Goal: Task Accomplishment & Management: Use online tool/utility

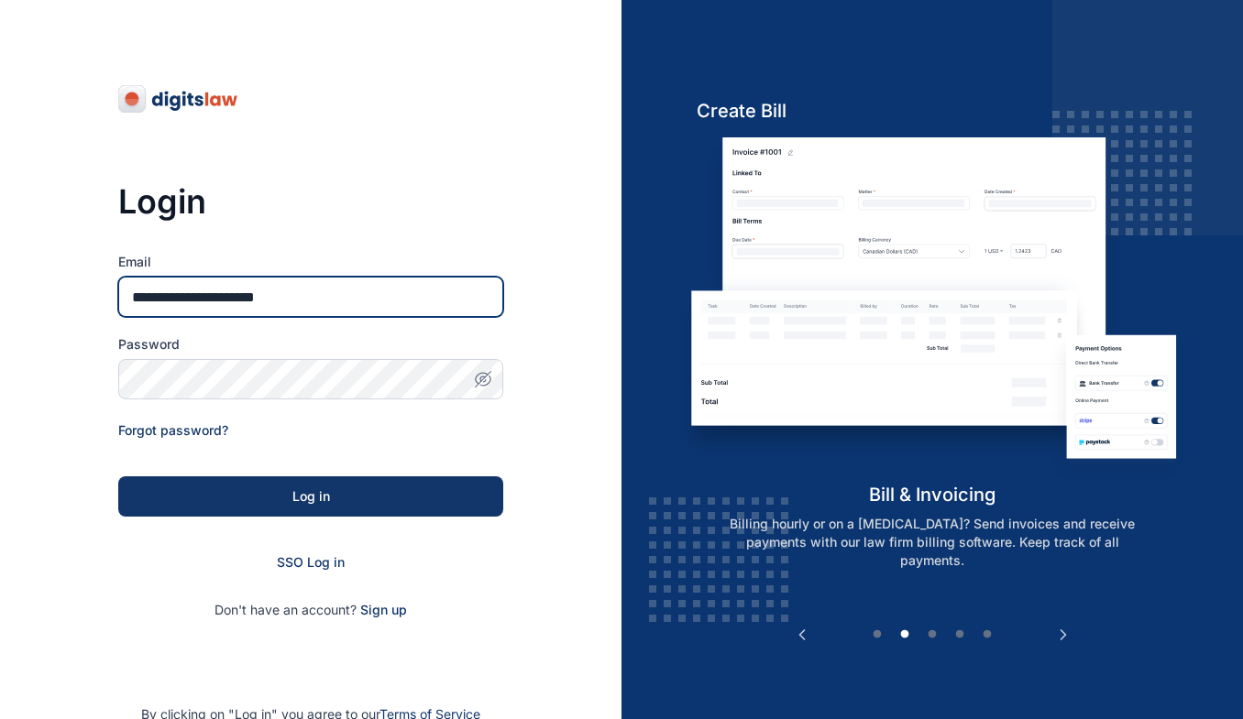
click at [248, 295] on input "**********" at bounding box center [310, 297] width 385 height 40
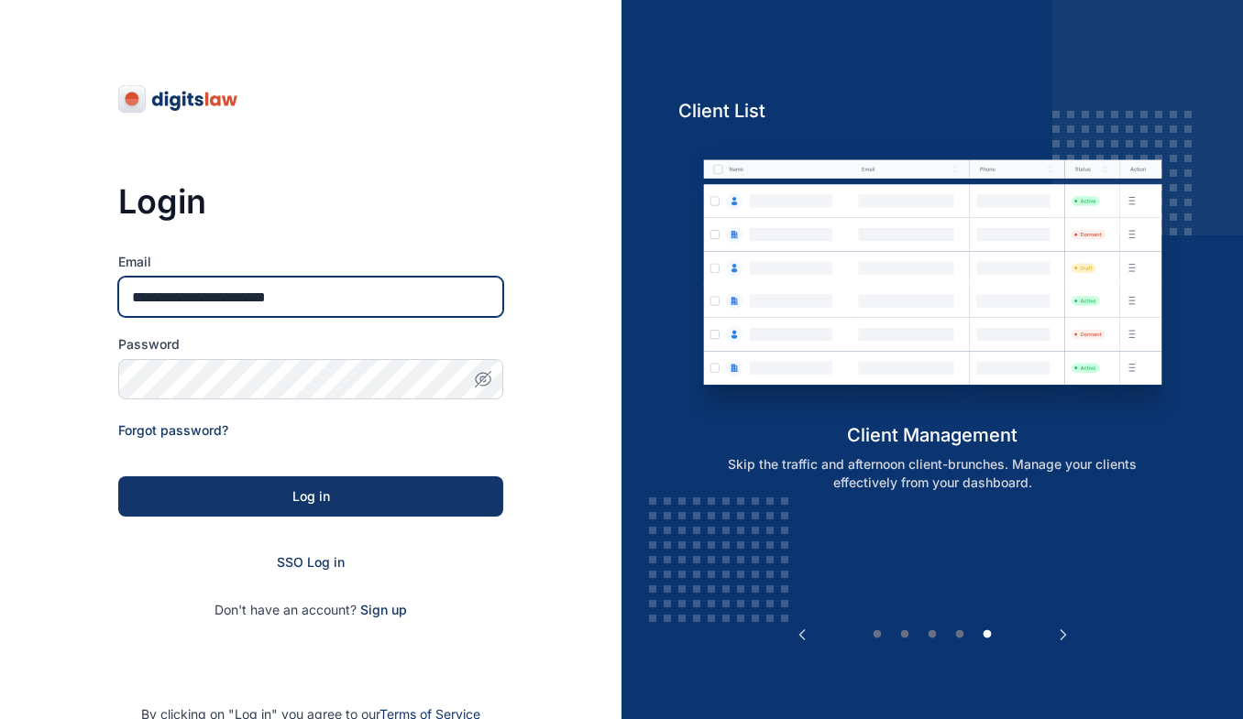
type input "**********"
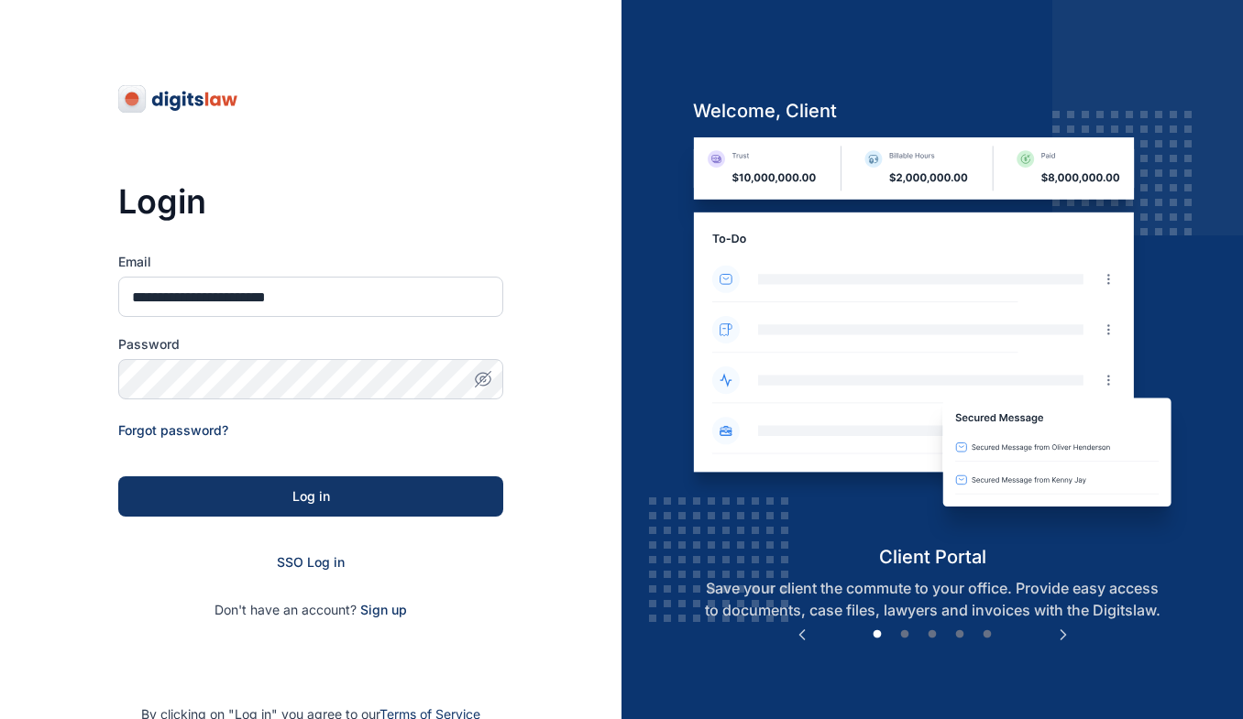
click at [484, 380] on icon "button" at bounding box center [483, 379] width 18 height 18
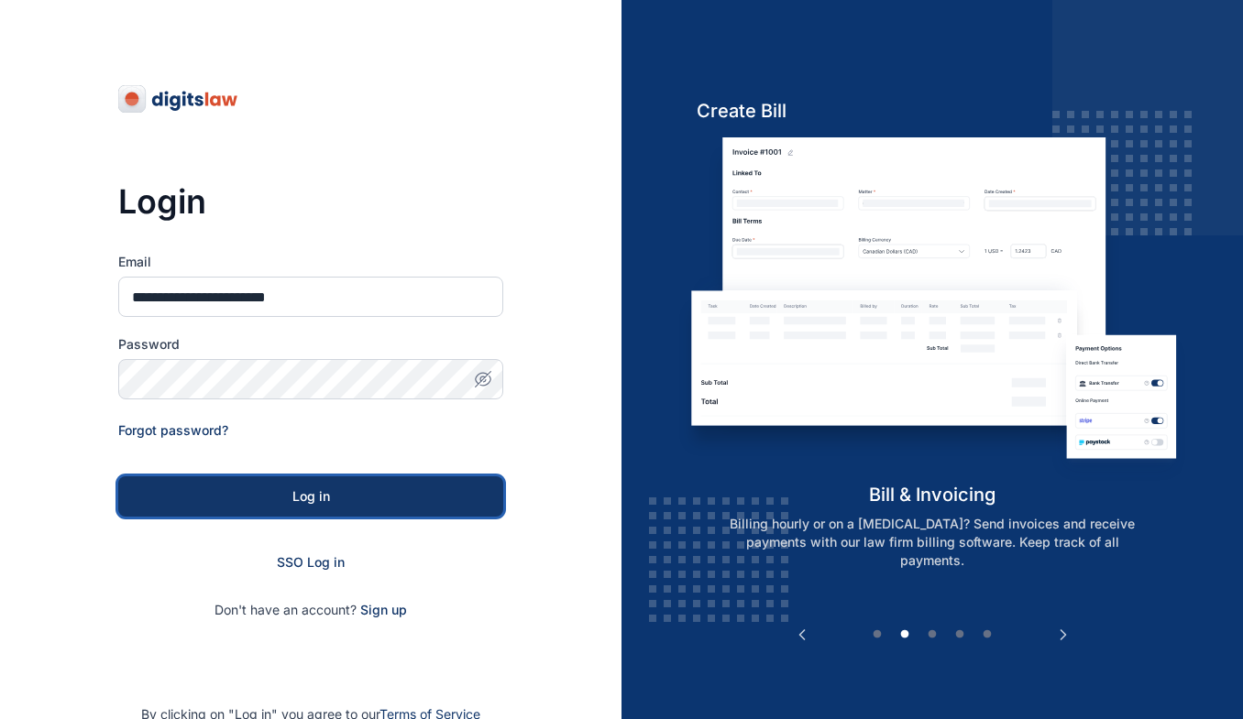
click at [332, 497] on div "Log in" at bounding box center [311, 497] width 326 height 18
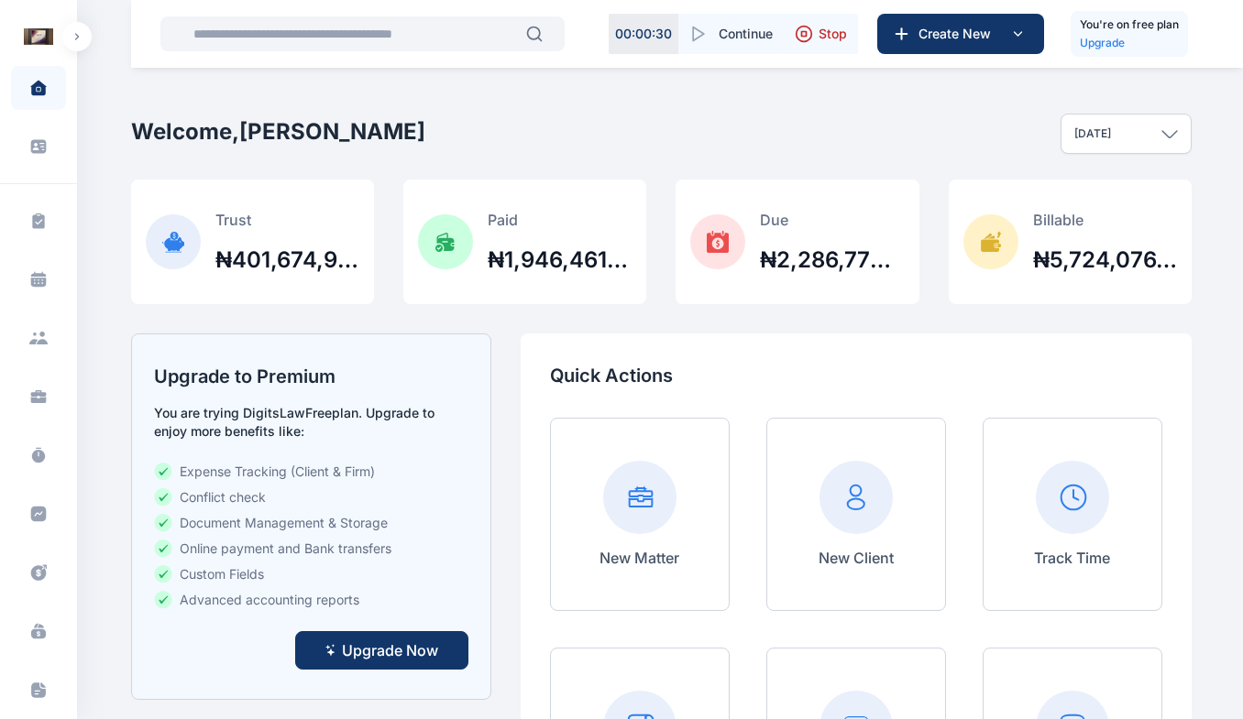
click at [46, 151] on span at bounding box center [39, 146] width 48 height 40
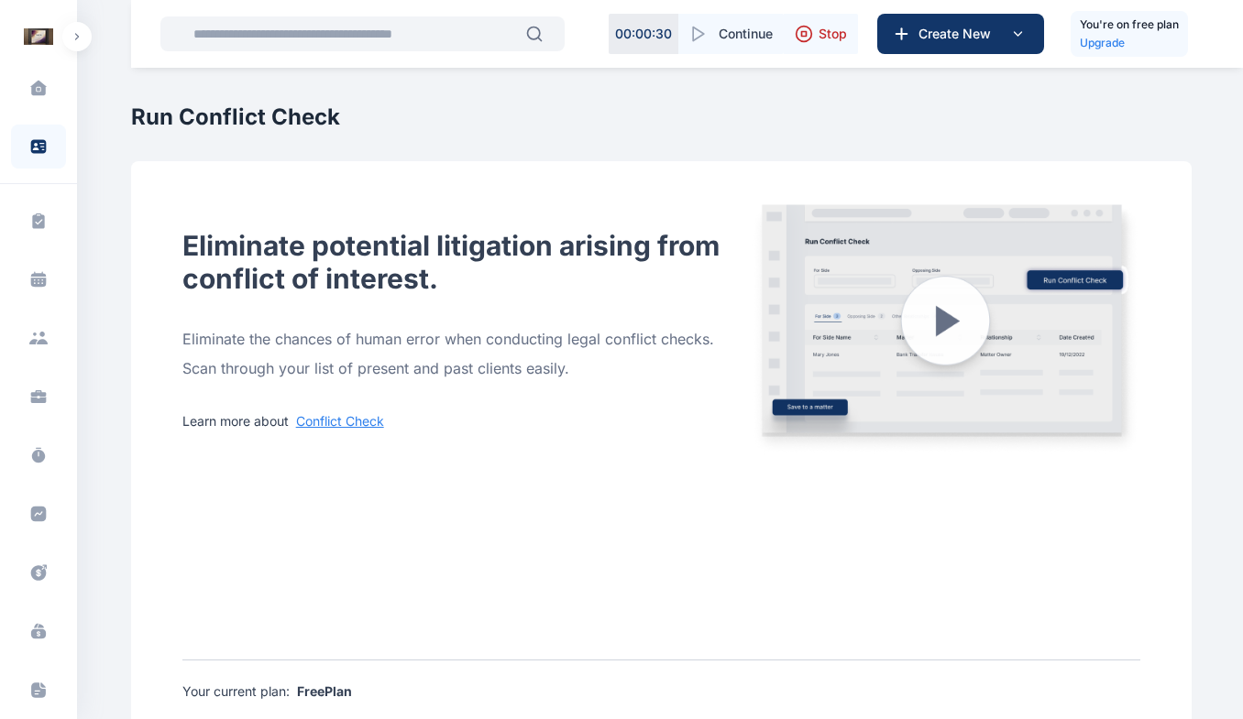
click at [36, 220] on icon at bounding box center [38, 221] width 12 height 16
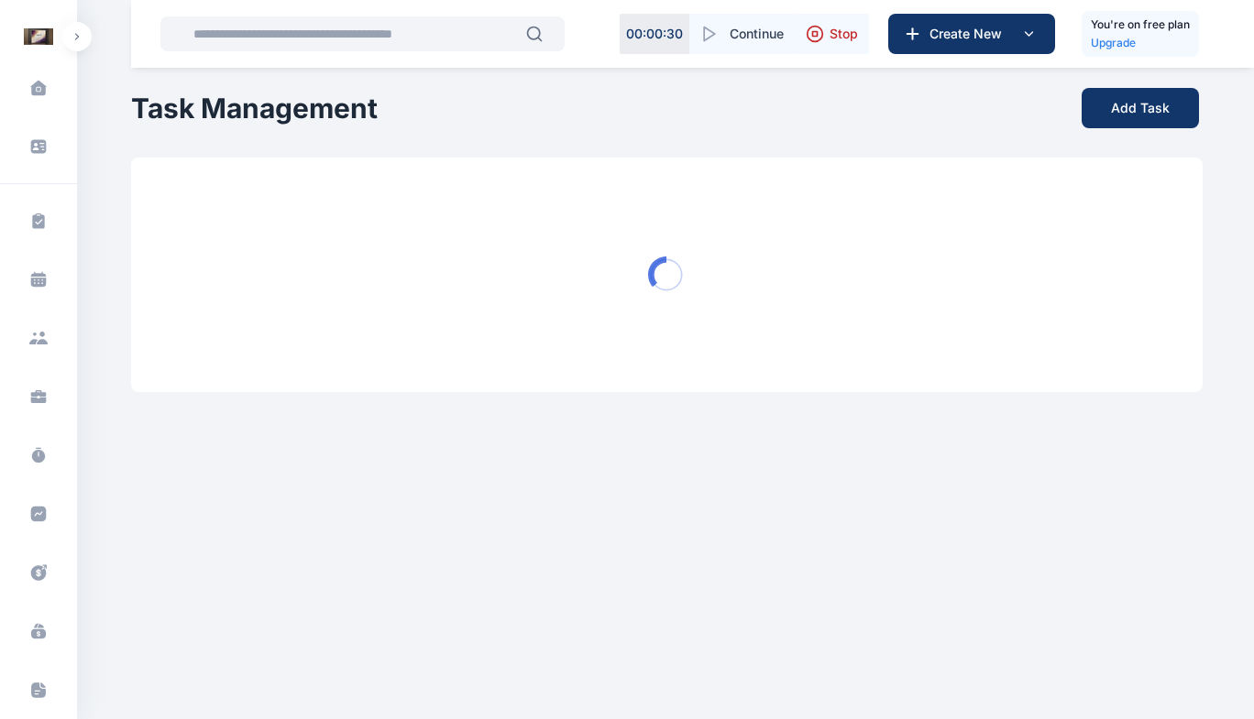
click at [36, 220] on icon at bounding box center [38, 221] width 12 height 16
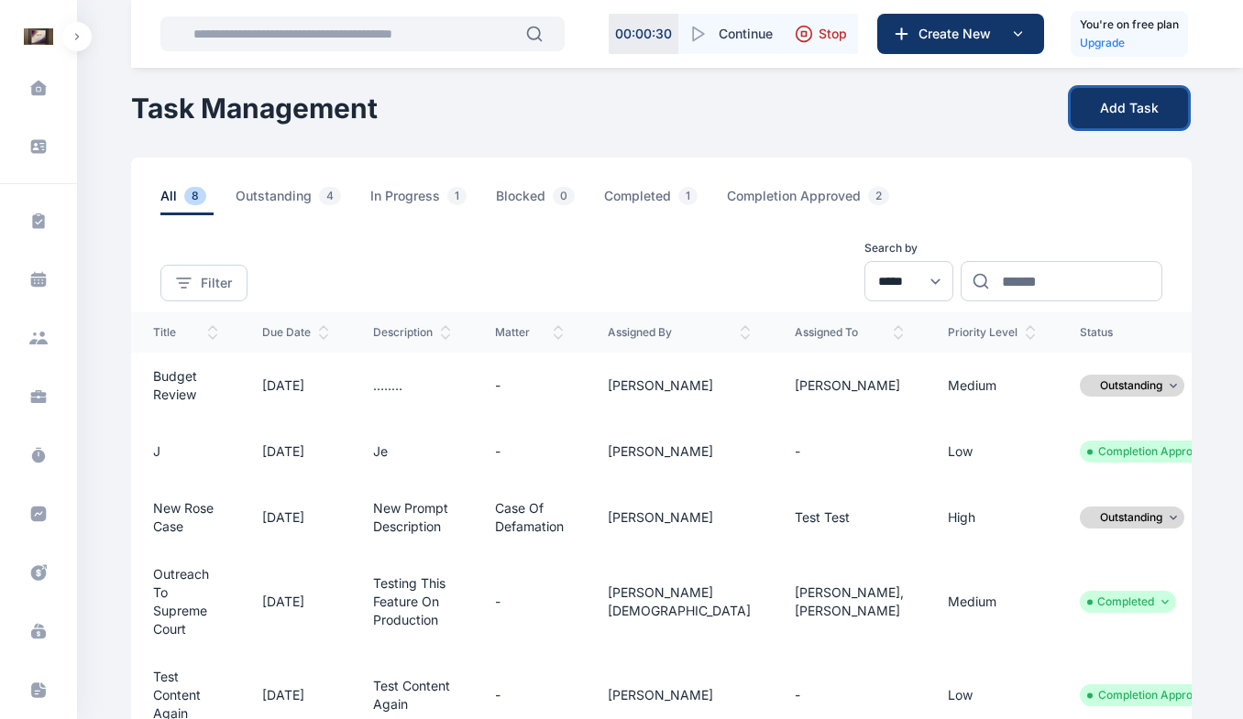
click at [1125, 110] on button "Add Task" at bounding box center [1128, 108] width 117 height 40
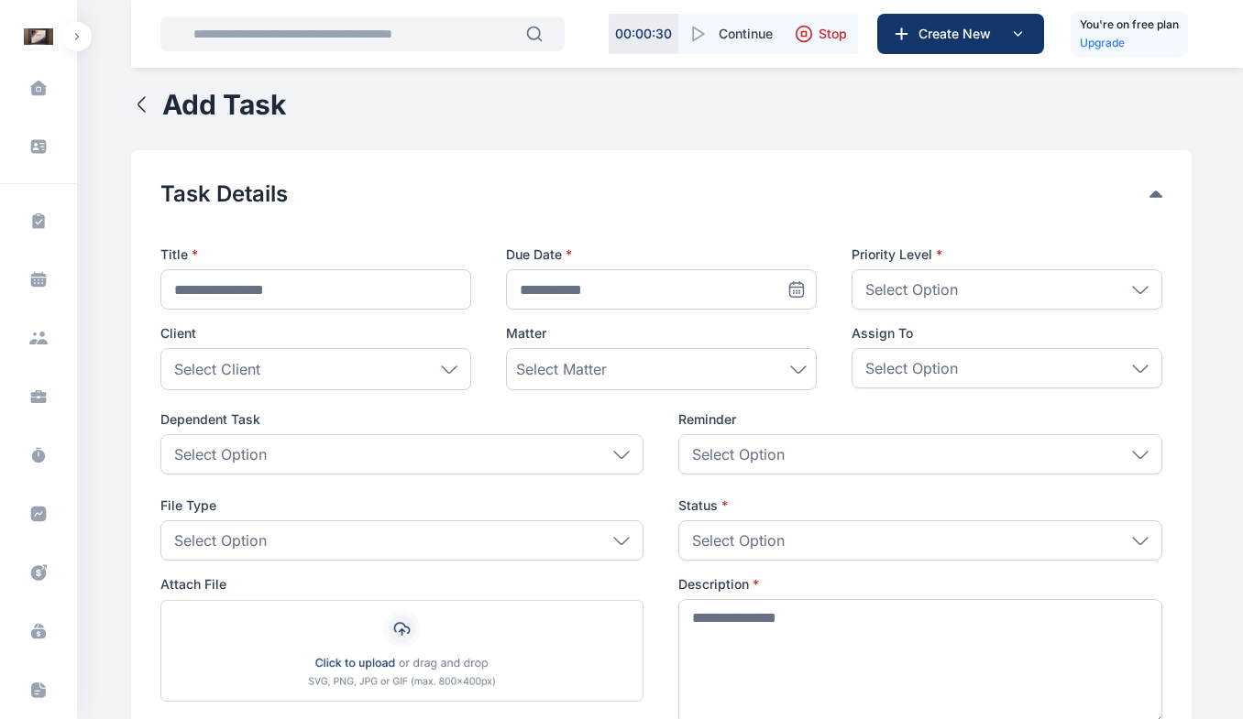
click at [483, 328] on div "Client Select Client Individual Ogundipe Folawe Grundy Solomon Oshin Mide Ogoch…" at bounding box center [661, 359] width 1002 height 71
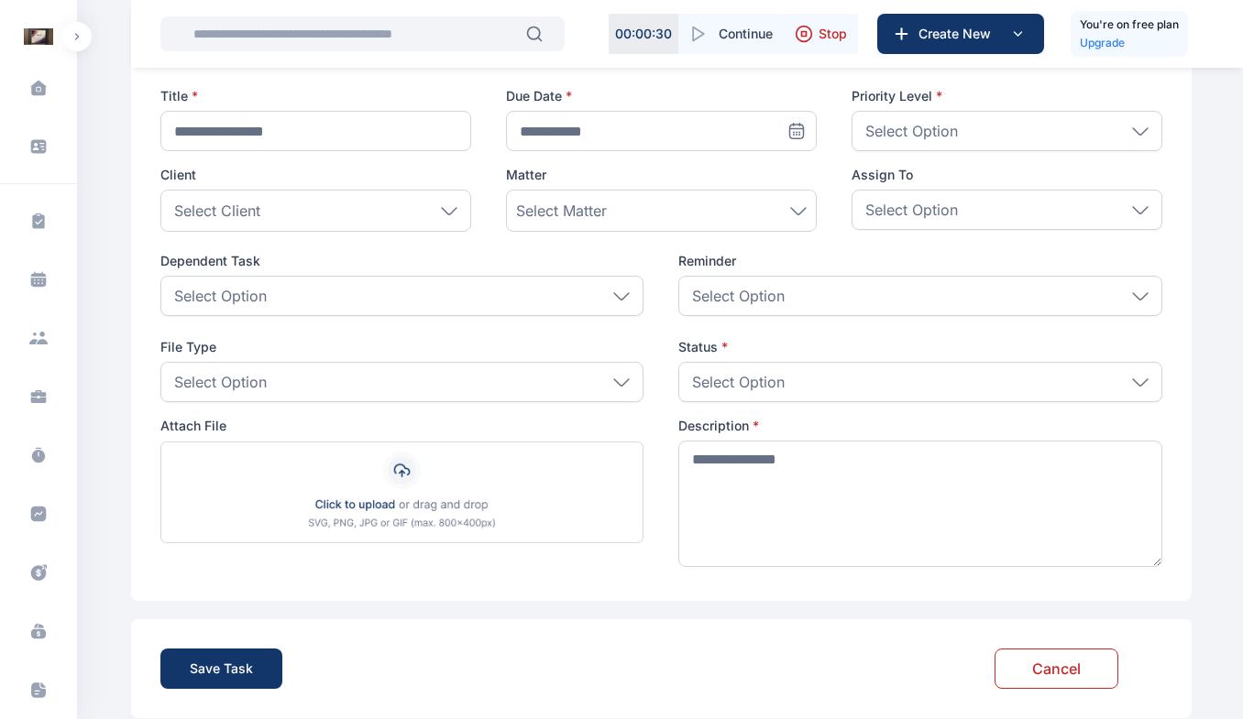
scroll to position [93, 0]
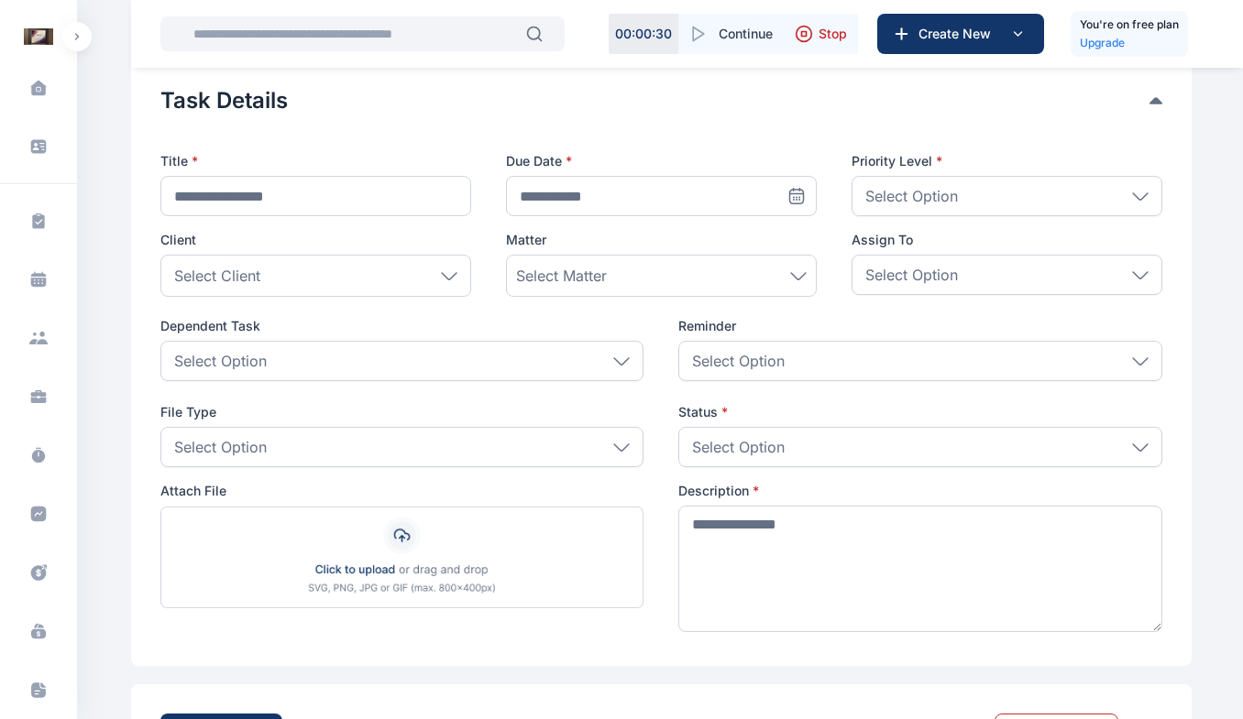
click at [630, 351] on div "Select Option" at bounding box center [402, 361] width 484 height 40
click at [450, 274] on icon at bounding box center [449, 276] width 16 height 8
click at [956, 268] on p "Select Option" at bounding box center [911, 275] width 93 height 22
click at [502, 313] on span "**********" at bounding box center [661, 375] width 1002 height 521
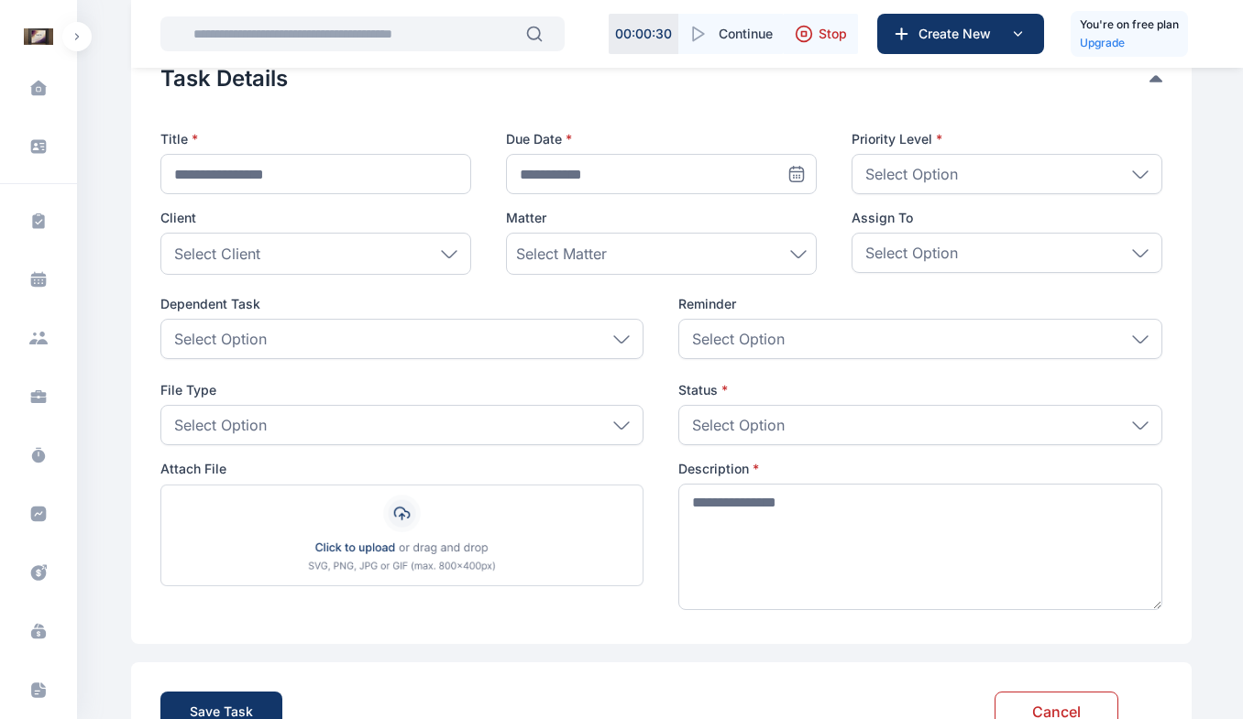
scroll to position [187, 0]
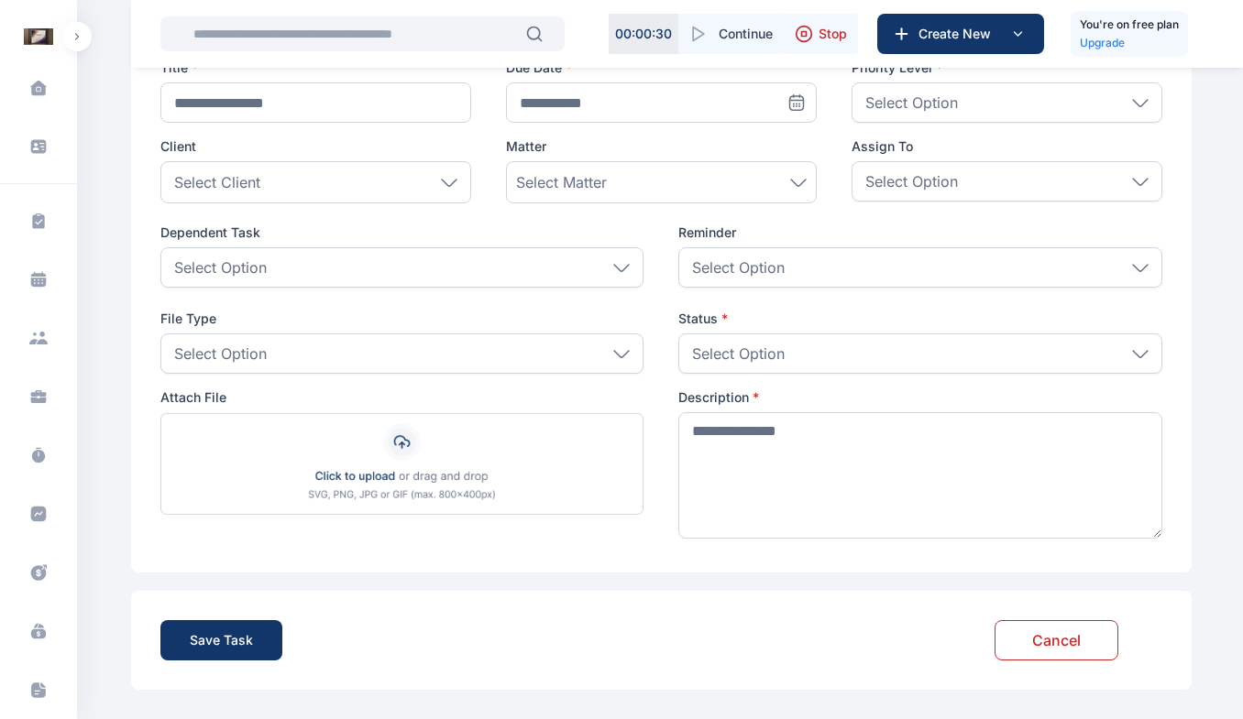
click at [38, 275] on icon at bounding box center [39, 273] width 16 height 5
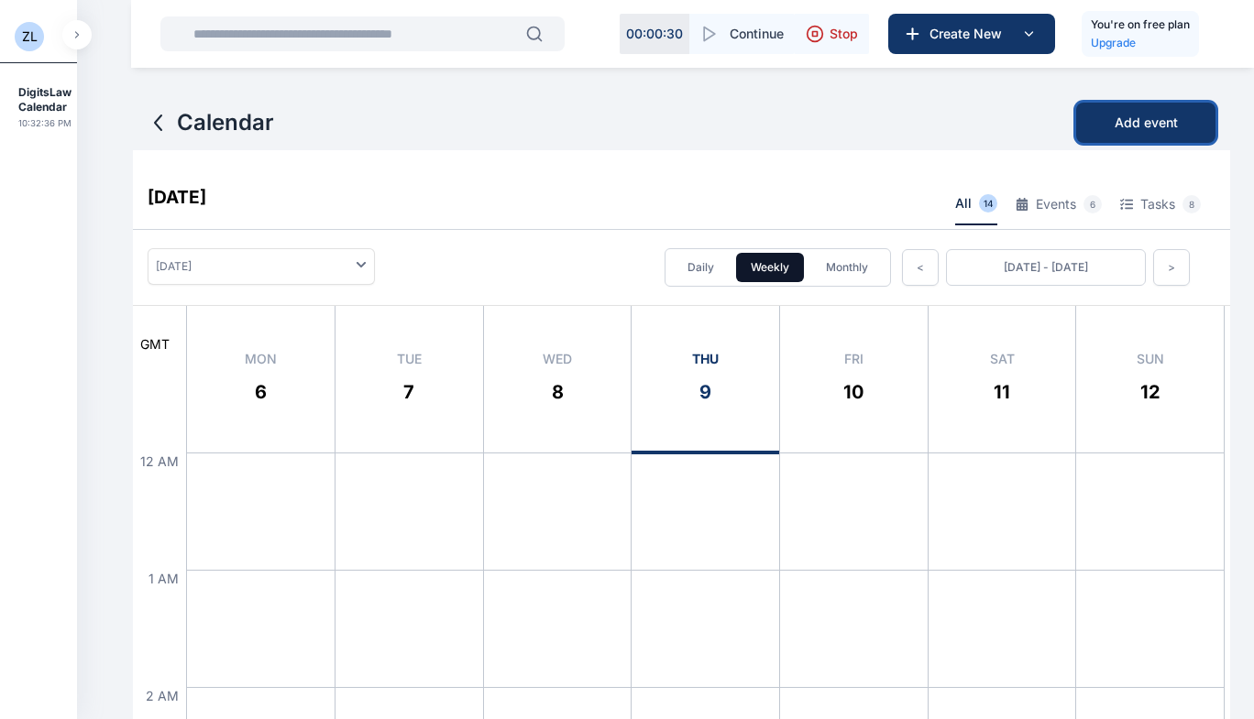
click at [1148, 123] on span "Add event" at bounding box center [1145, 123] width 63 height 18
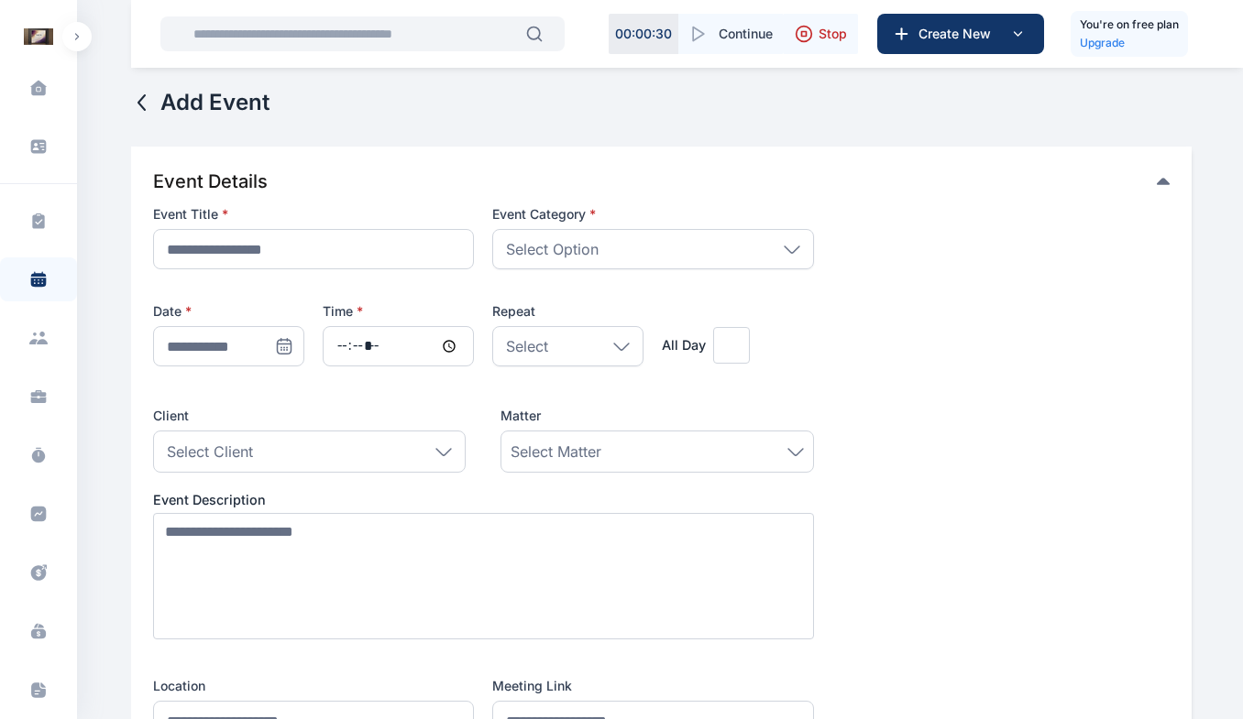
click at [712, 243] on div "Select Option" at bounding box center [653, 249] width 322 height 40
click at [437, 170] on div "Event Details" at bounding box center [654, 182] width 1003 height 26
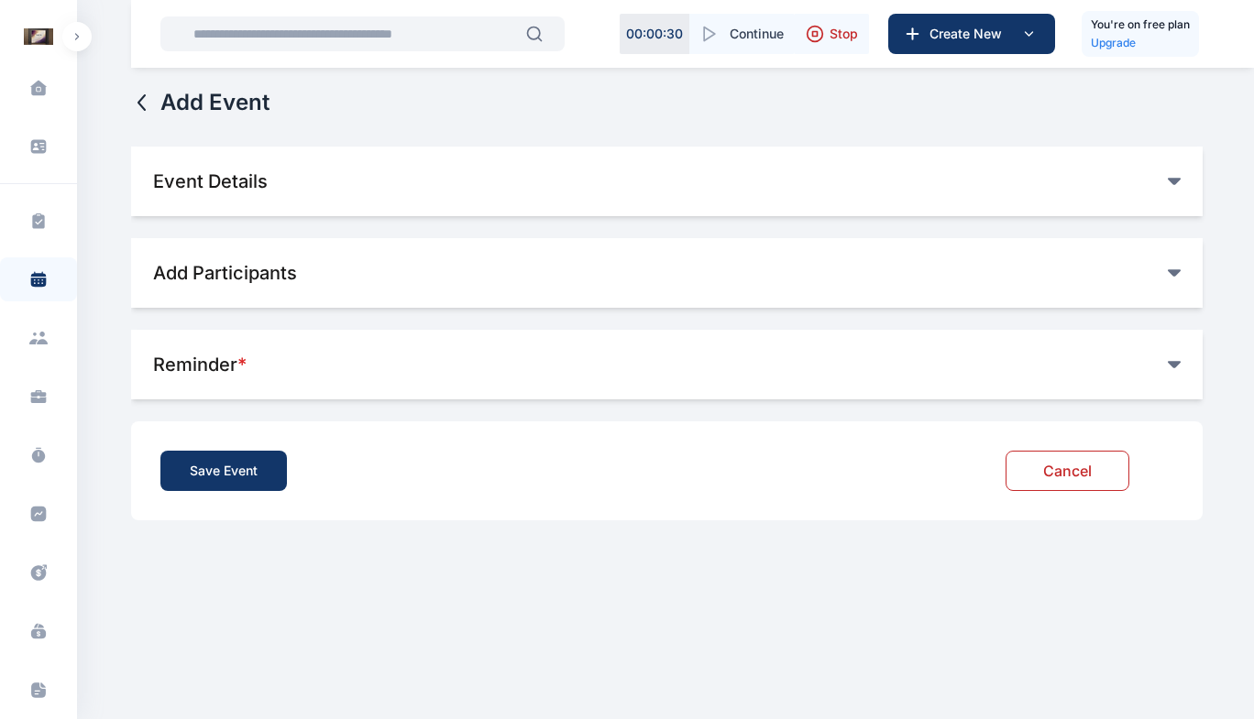
click at [397, 162] on div "**********" at bounding box center [666, 182] width 1071 height 70
click at [135, 111] on icon at bounding box center [142, 103] width 22 height 22
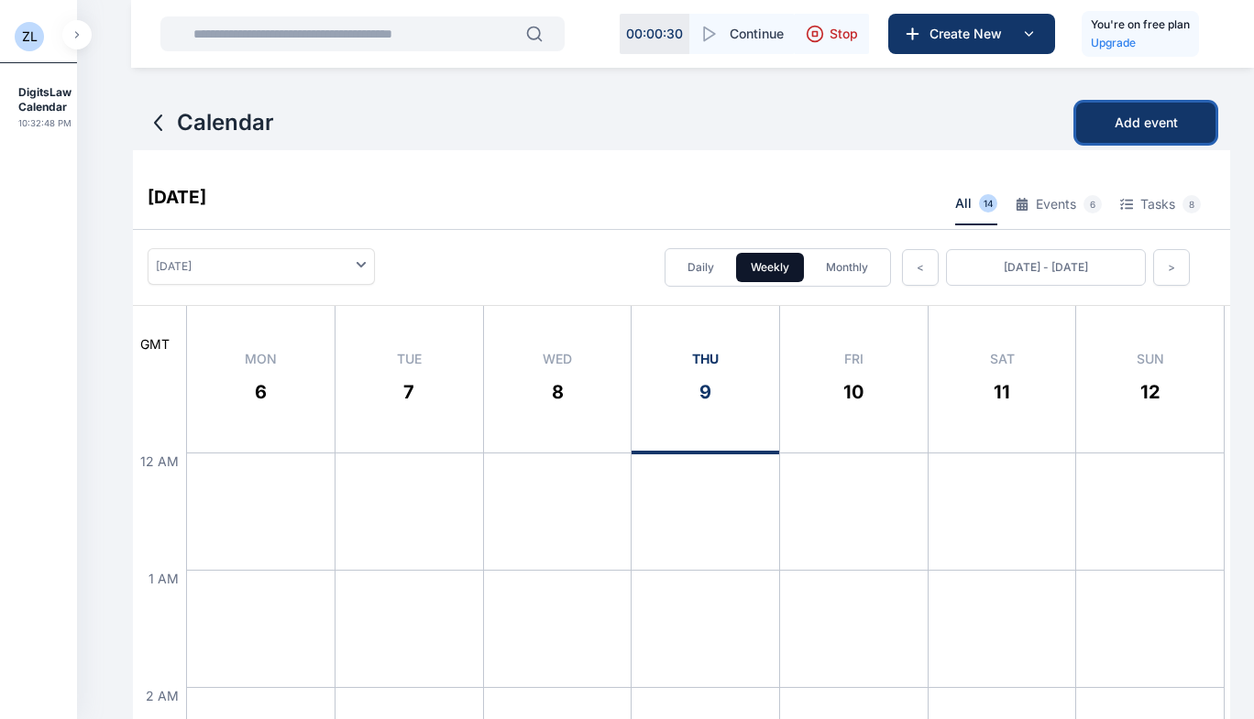
click at [1132, 131] on span "Add event" at bounding box center [1145, 123] width 63 height 18
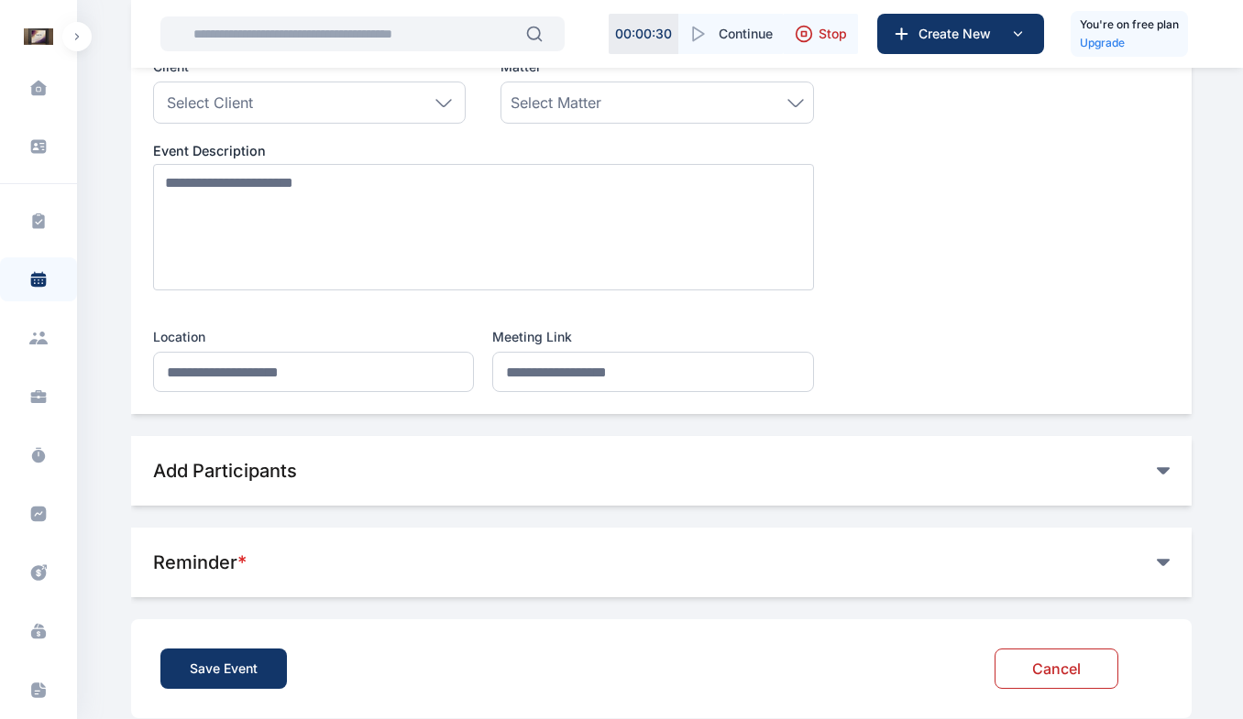
scroll to position [378, 0]
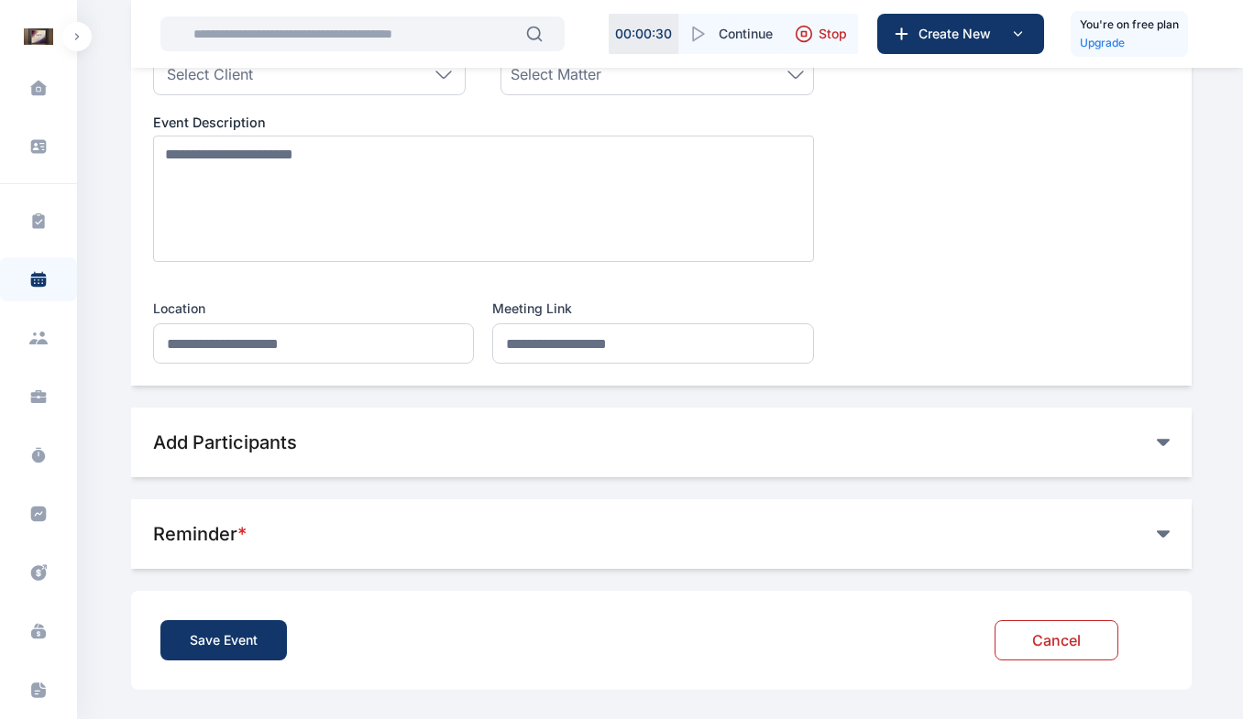
click at [1138, 437] on div "Add Participants" at bounding box center [654, 443] width 1003 height 26
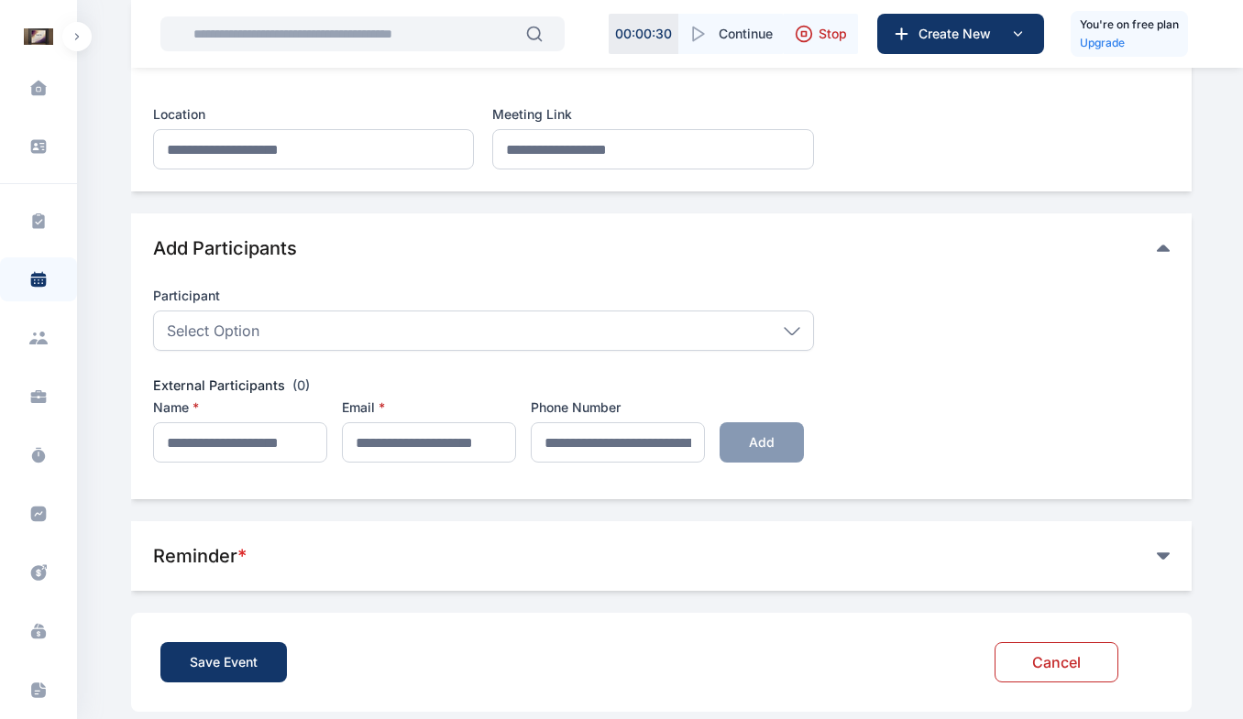
scroll to position [576, 0]
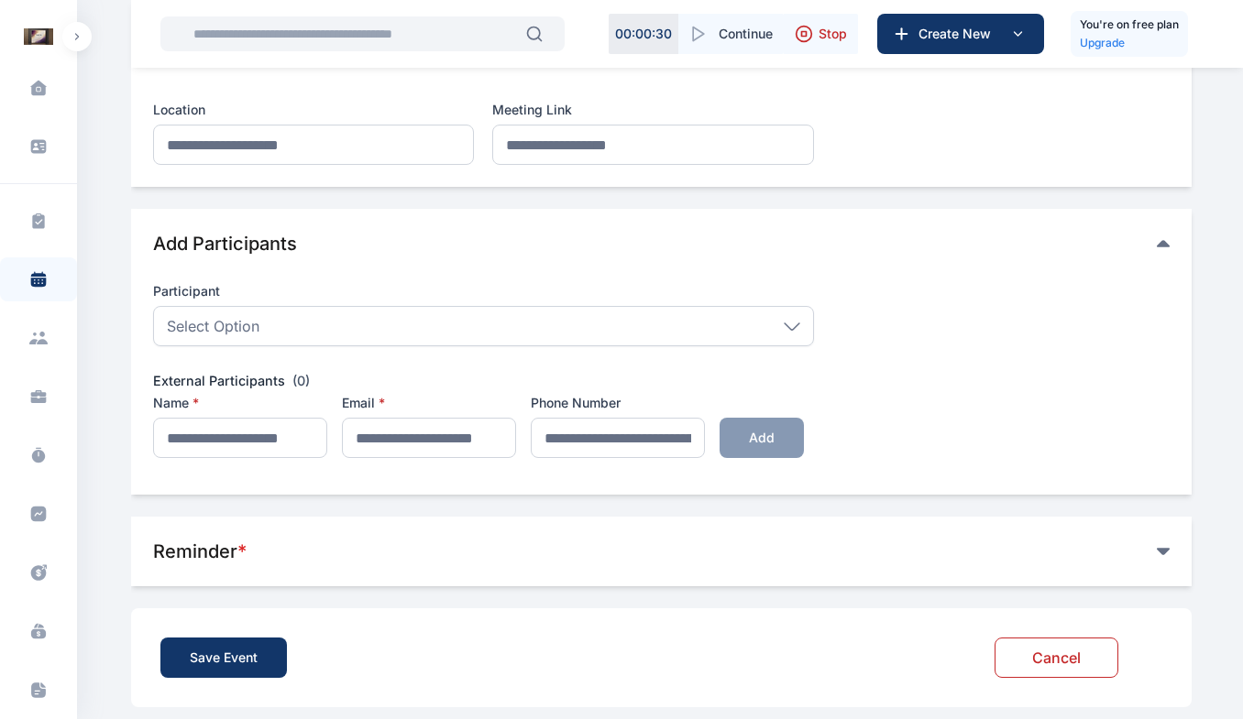
click at [389, 344] on div "Select Option" at bounding box center [483, 326] width 661 height 40
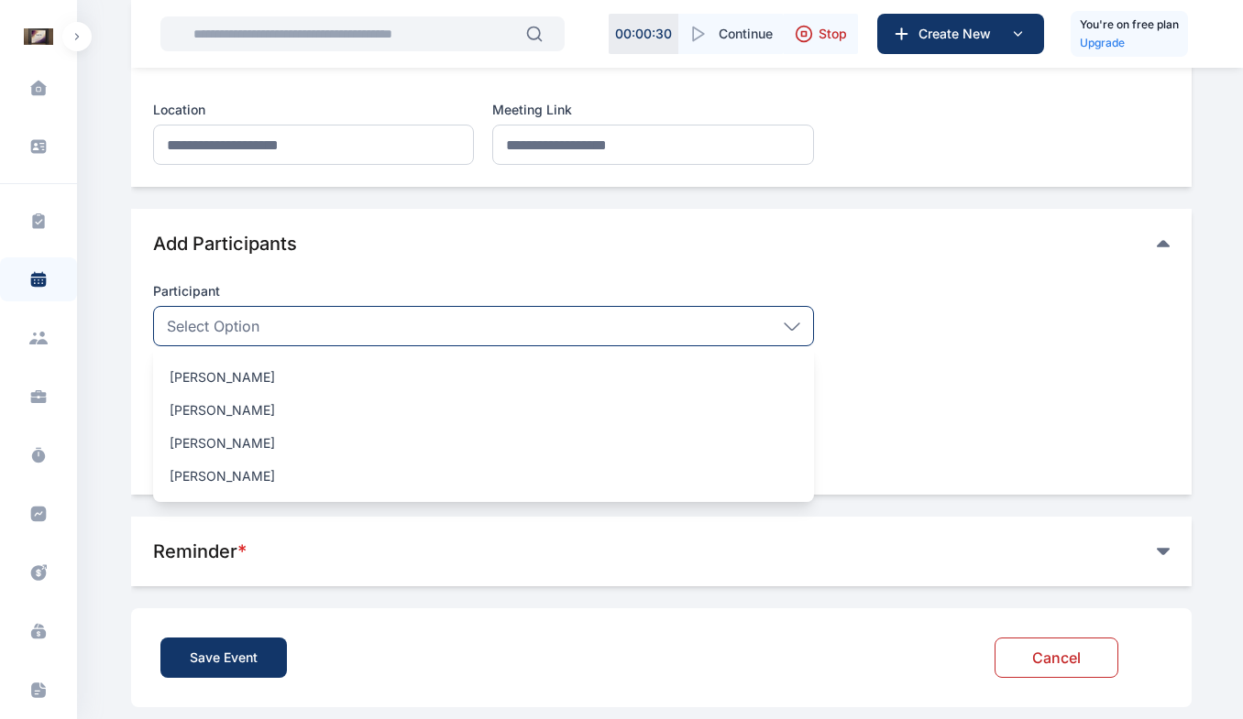
click at [804, 350] on div "Aguda Rose Aguda Roseline Ola Mide Osisanya Tomiwa Afolabi Olamide ISHOLA J Bay…" at bounding box center [483, 424] width 661 height 156
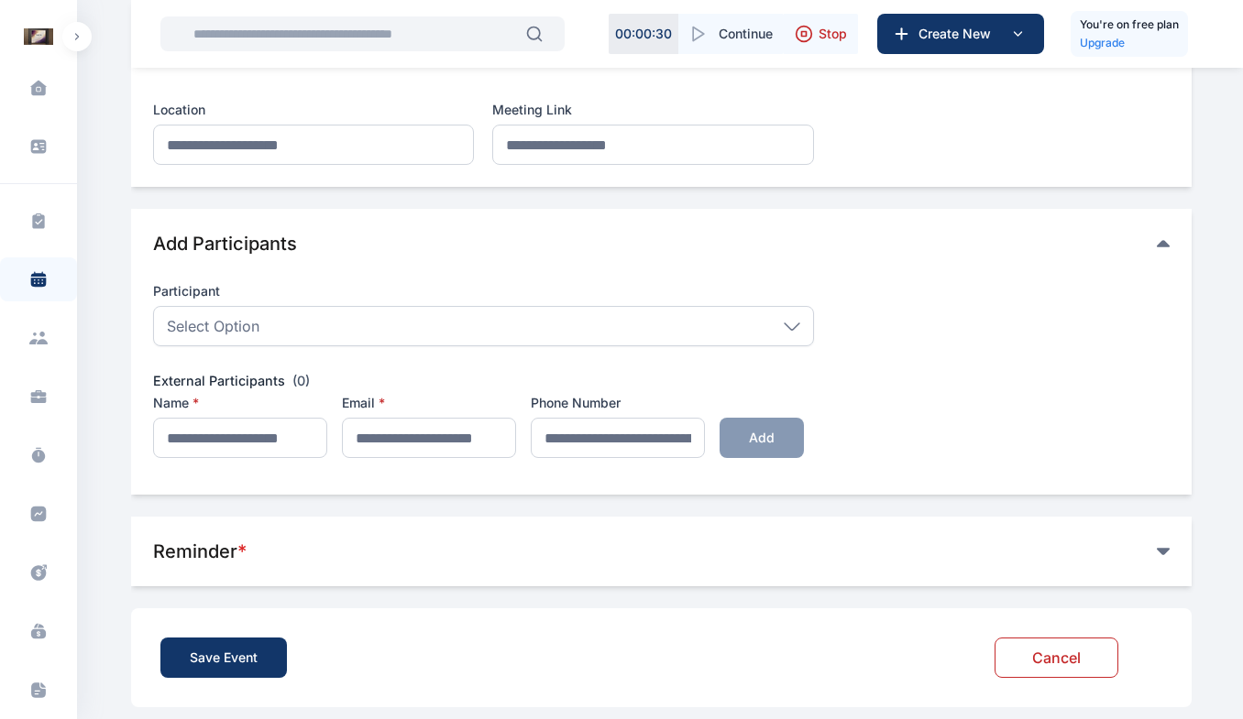
click at [900, 349] on span "Participant Select Option Aguda Rose Aguda Roseline Ola Mide Osisanya Tomiwa Af…" at bounding box center [661, 370] width 1016 height 205
click at [237, 438] on input "text" at bounding box center [240, 438] width 174 height 40
click at [407, 427] on input "email" at bounding box center [429, 438] width 174 height 40
click at [882, 379] on span "Participant Select Option Aguda Rose Aguda Roseline Ola Mide Osisanya Tomiwa Af…" at bounding box center [661, 370] width 1016 height 205
click at [1162, 557] on div "Reminder *" at bounding box center [661, 552] width 1016 height 26
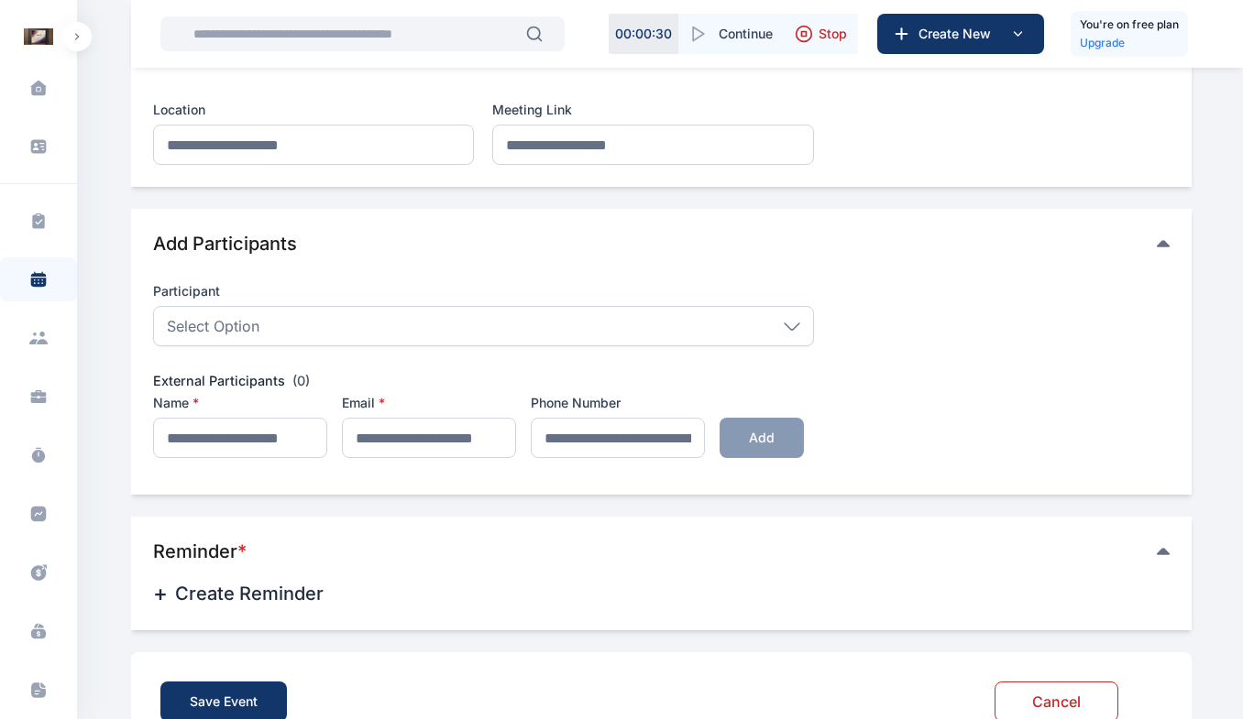
click at [153, 597] on span "+" at bounding box center [160, 593] width 15 height 29
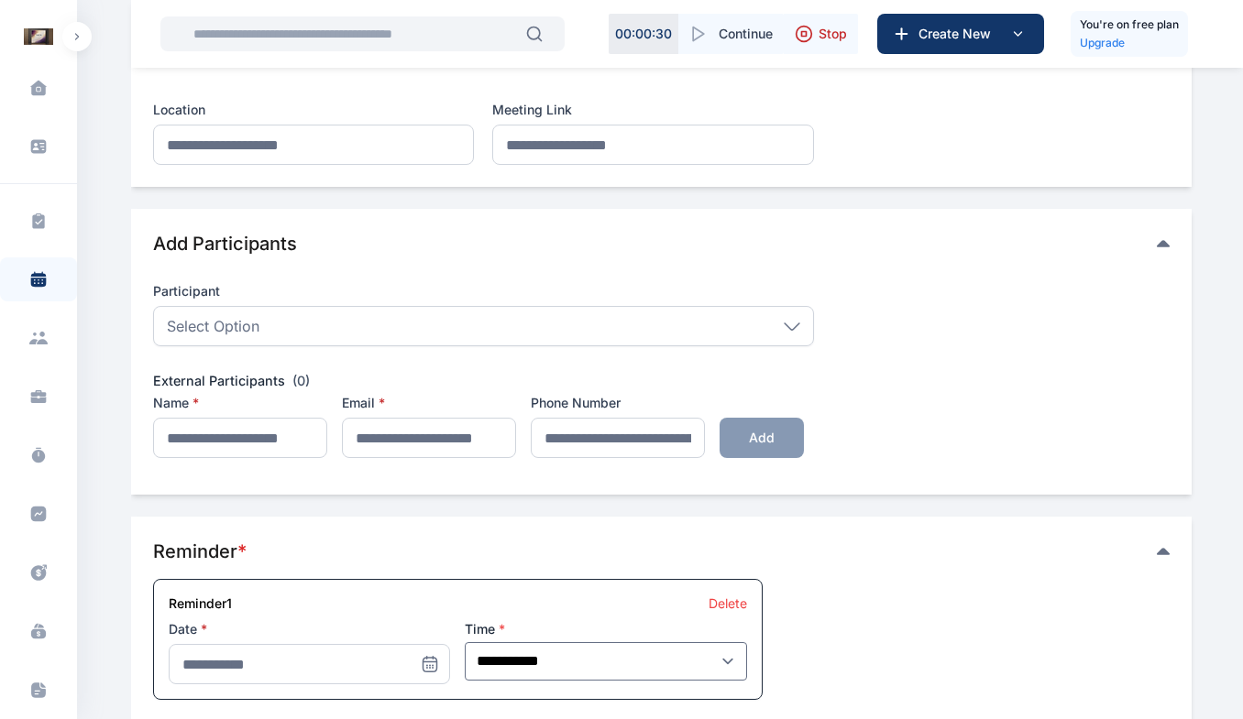
click at [882, 410] on span "Participant Select Option Aguda Rose Aguda Roseline Ola Mide Osisanya Tomiwa Af…" at bounding box center [661, 370] width 1016 height 205
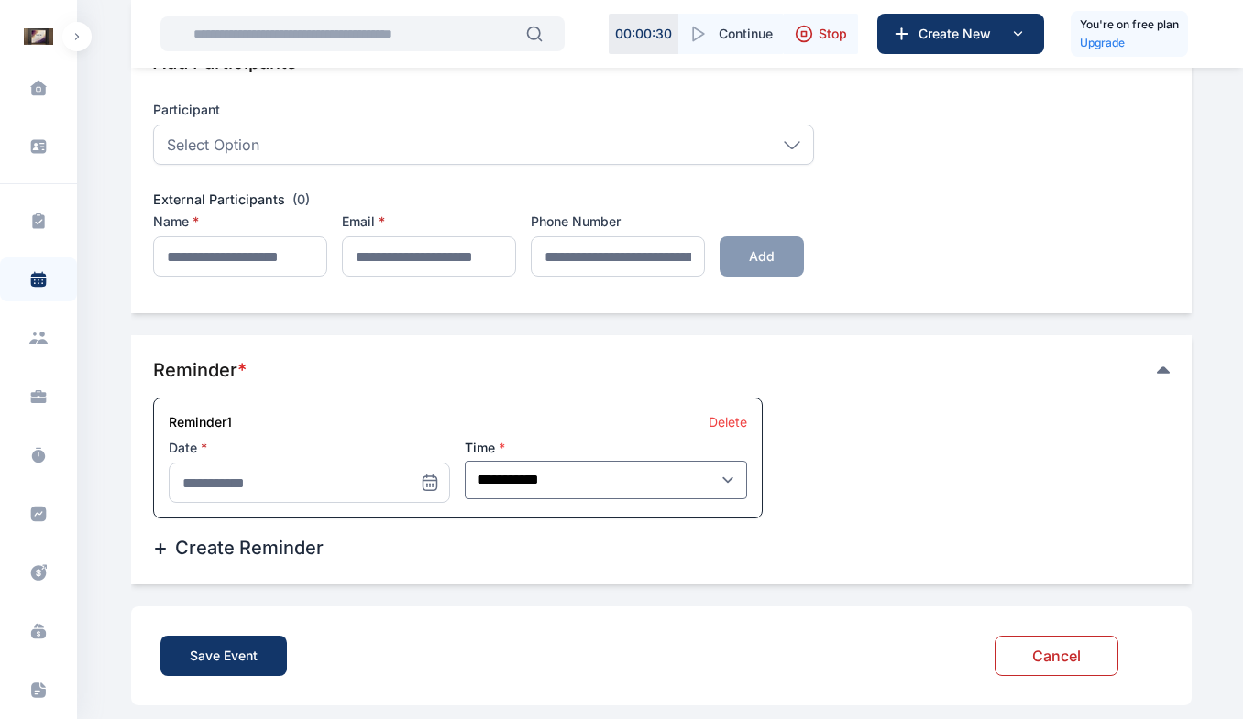
scroll to position [773, 0]
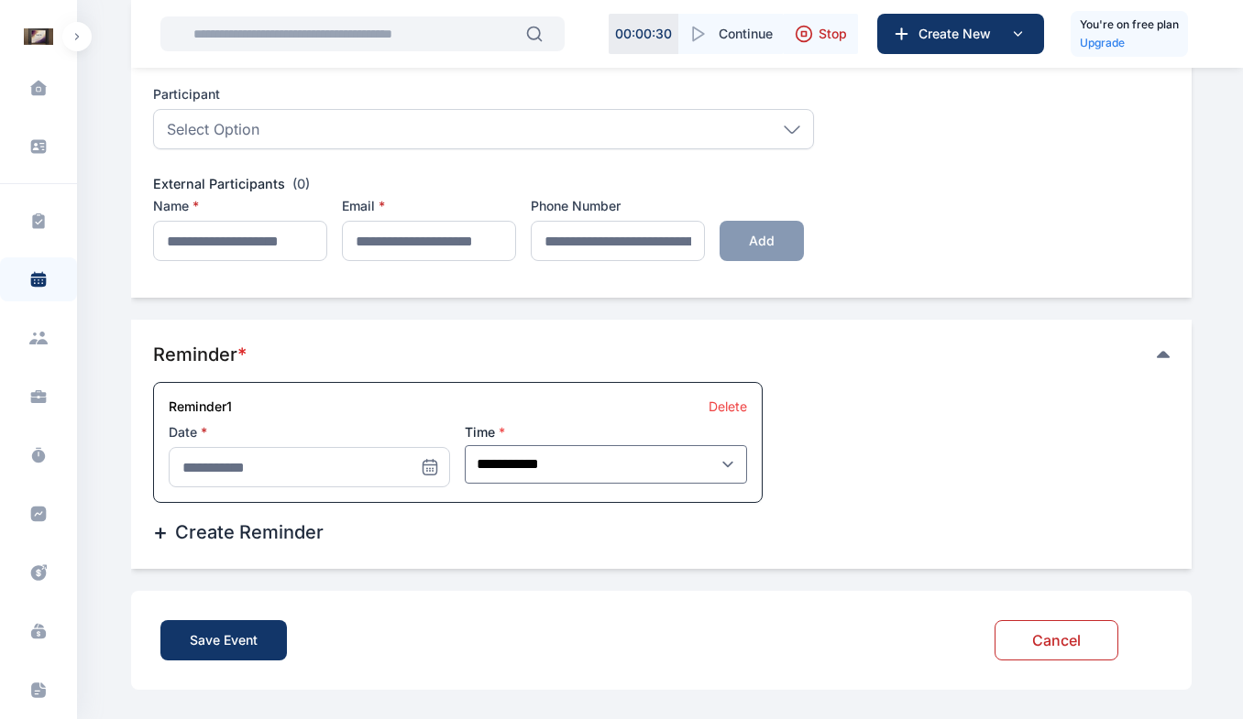
click at [430, 471] on icon at bounding box center [430, 471] width 0 height 0
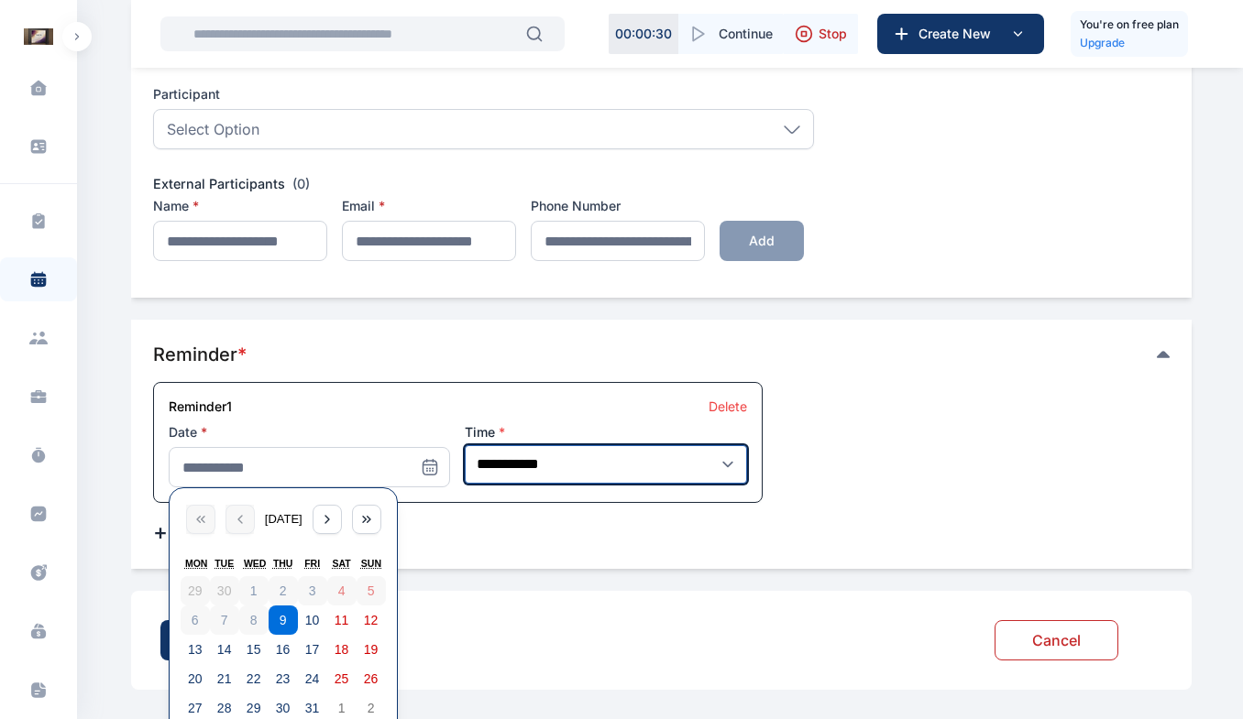
click at [545, 470] on select "**********" at bounding box center [606, 464] width 282 height 38
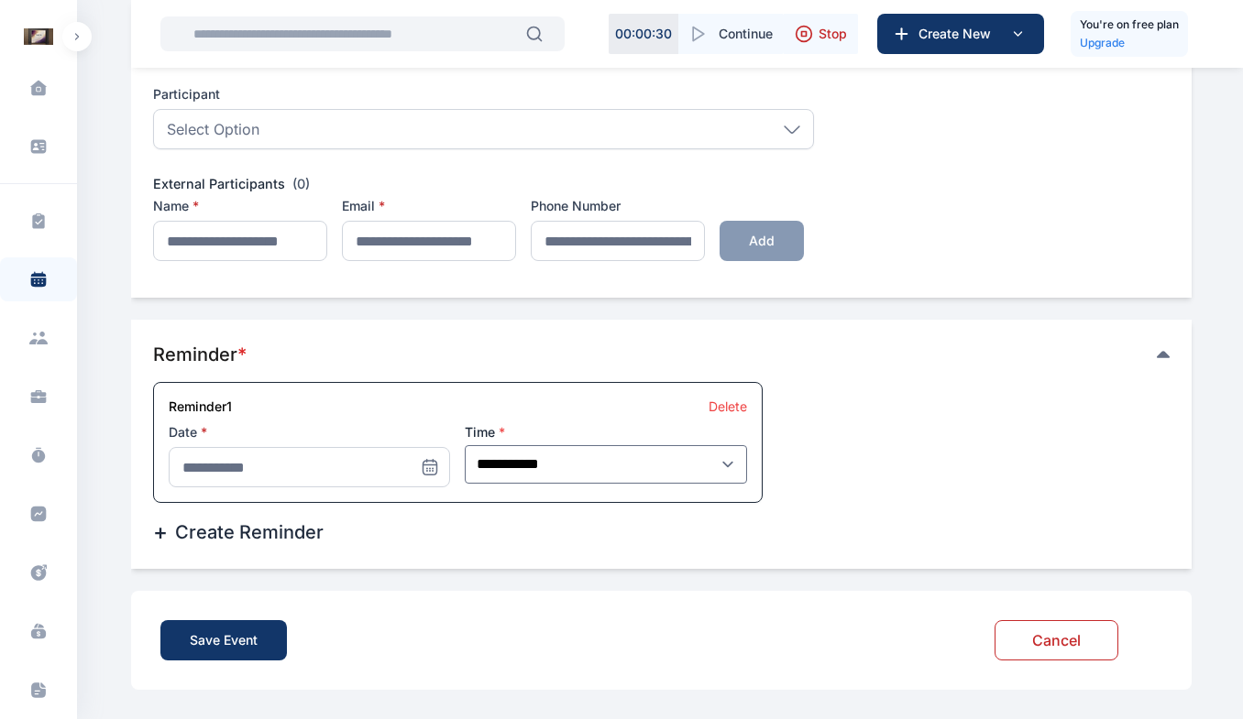
click at [910, 258] on span "Participant Select Option Aguda Rose Aguda Roseline Ola Mide Osisanya Tomiwa Af…" at bounding box center [661, 173] width 1016 height 205
click at [41, 343] on icon at bounding box center [42, 341] width 11 height 5
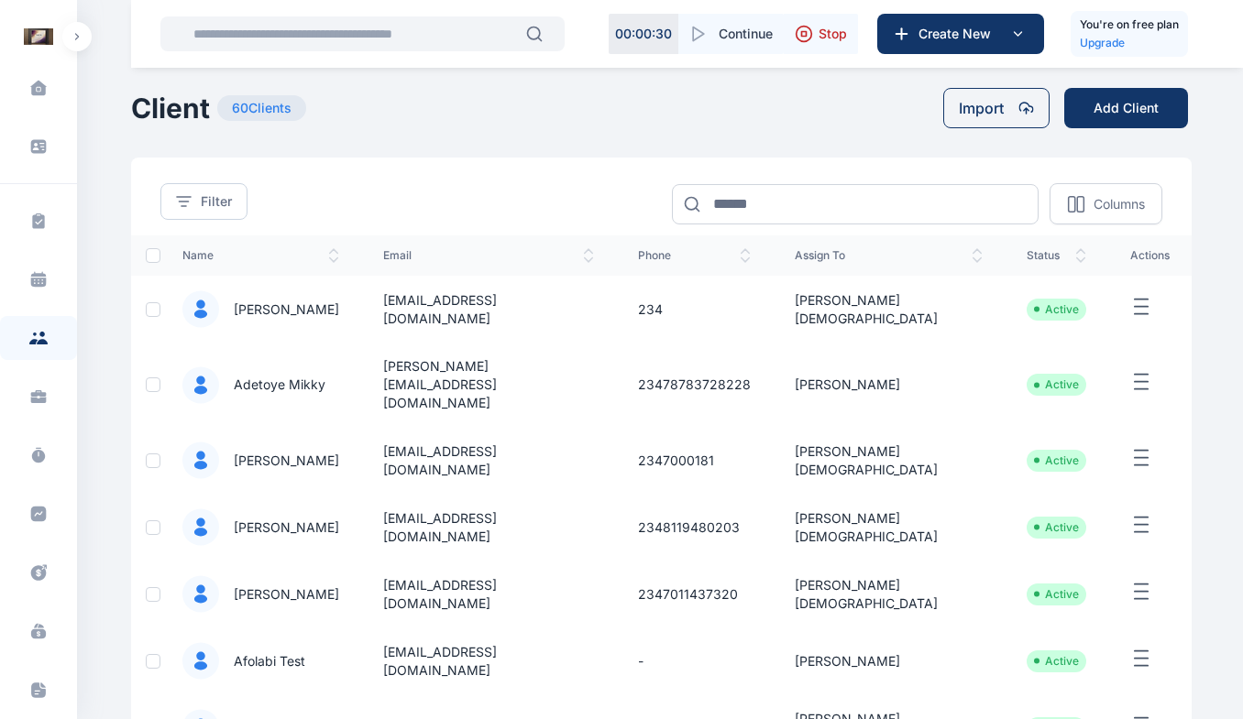
click at [43, 391] on icon at bounding box center [38, 397] width 18 height 18
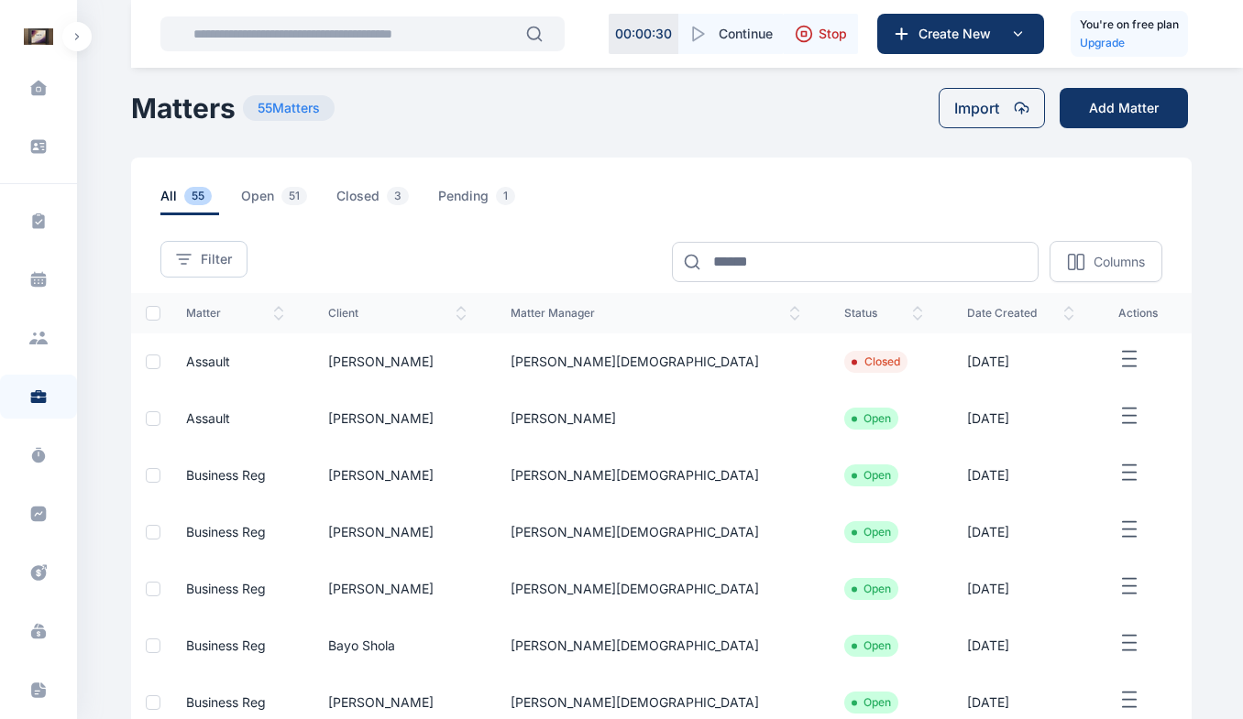
click at [43, 457] on icon at bounding box center [38, 455] width 18 height 18
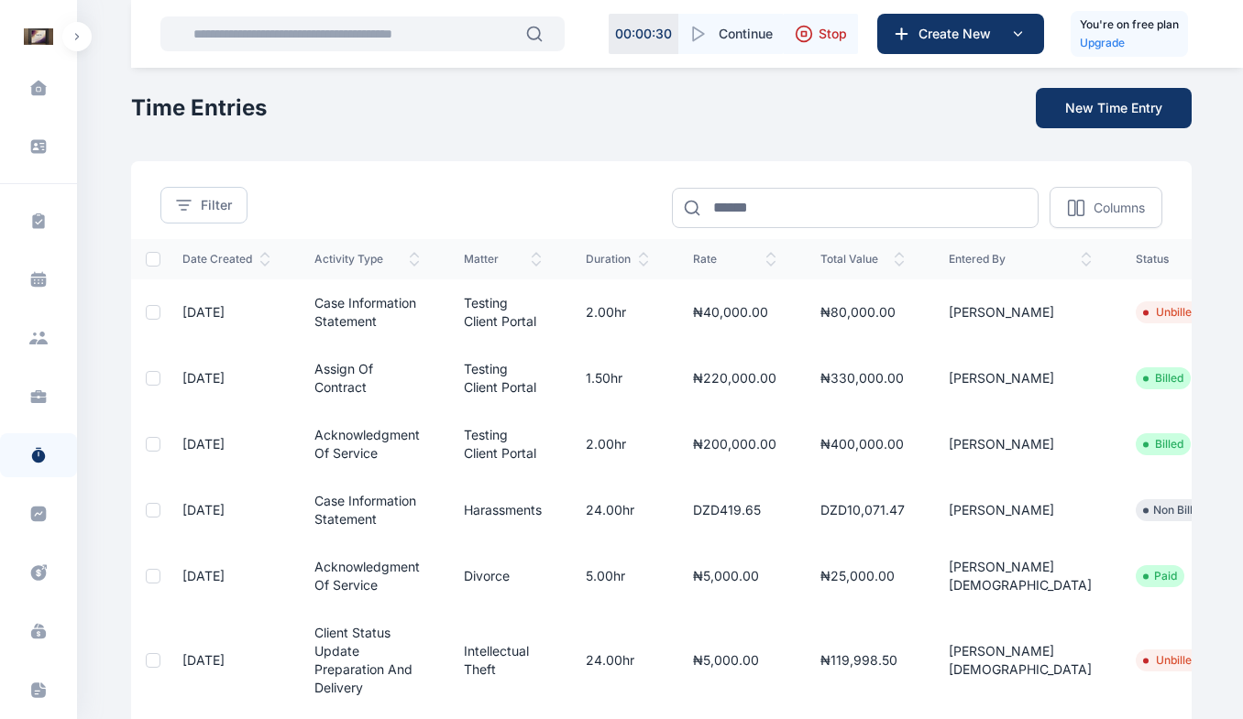
click at [39, 514] on icon at bounding box center [39, 515] width 16 height 16
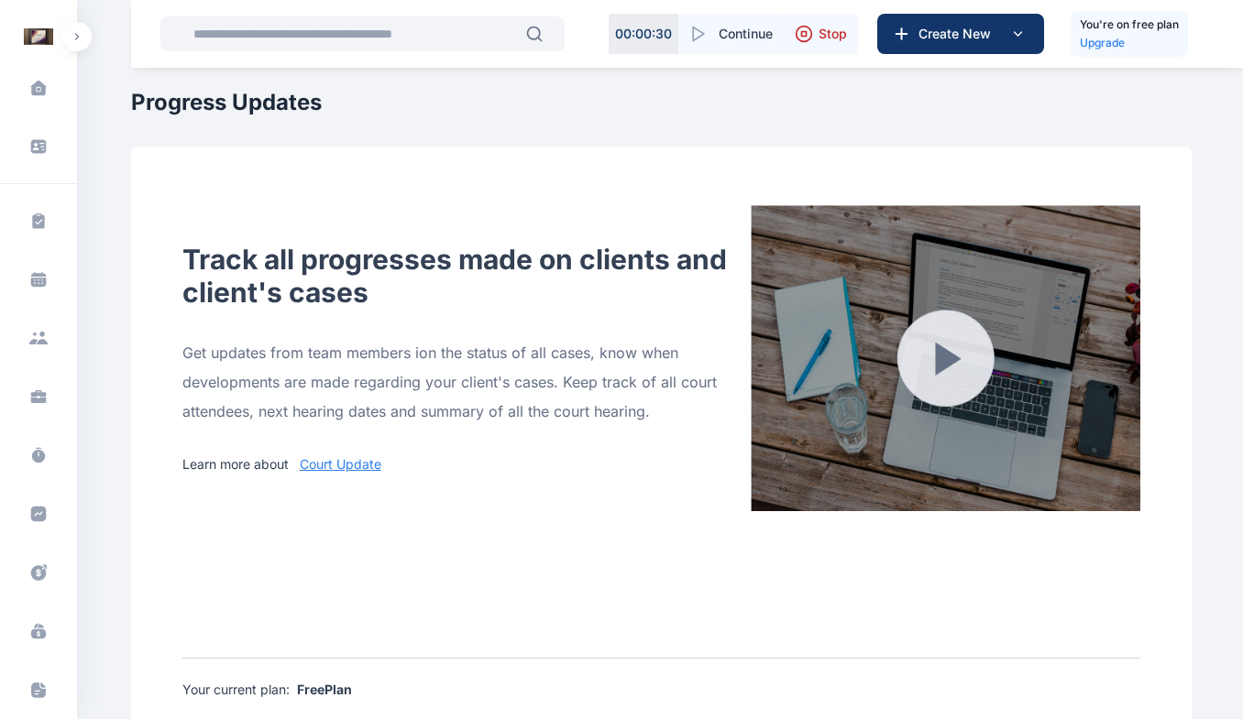
click at [35, 570] on icon at bounding box center [38, 573] width 18 height 19
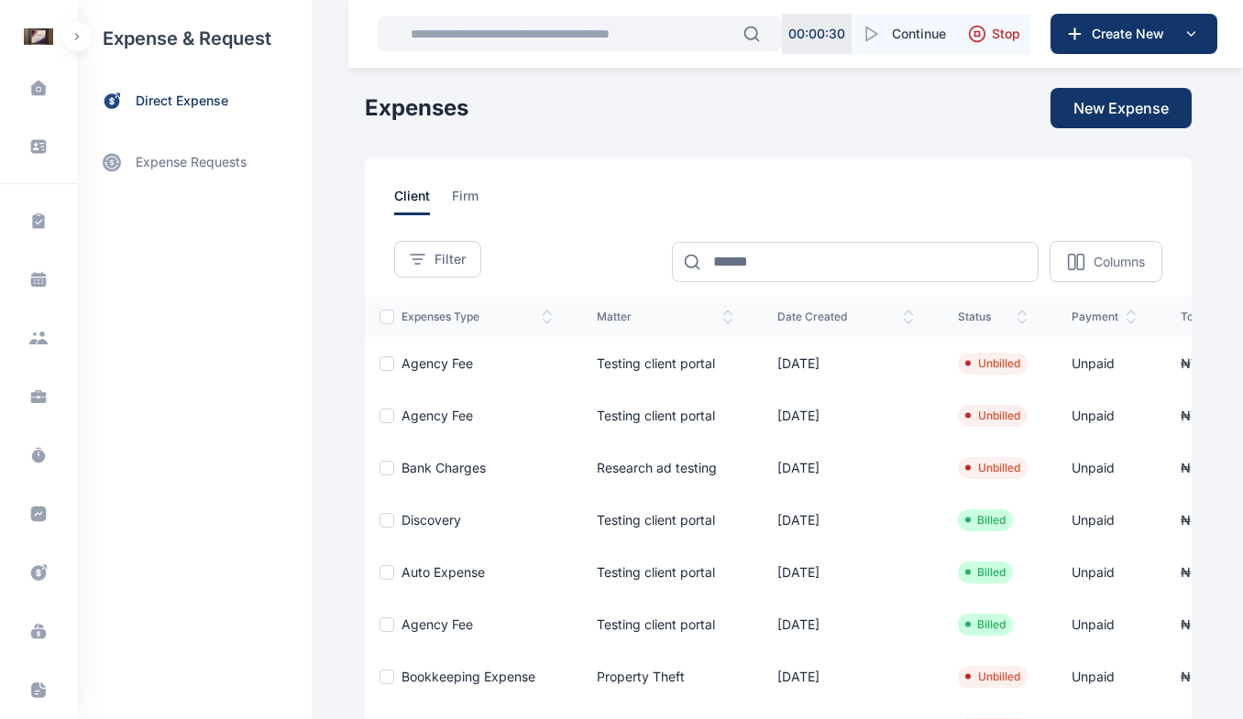
click at [38, 627] on icon at bounding box center [41, 626] width 6 height 5
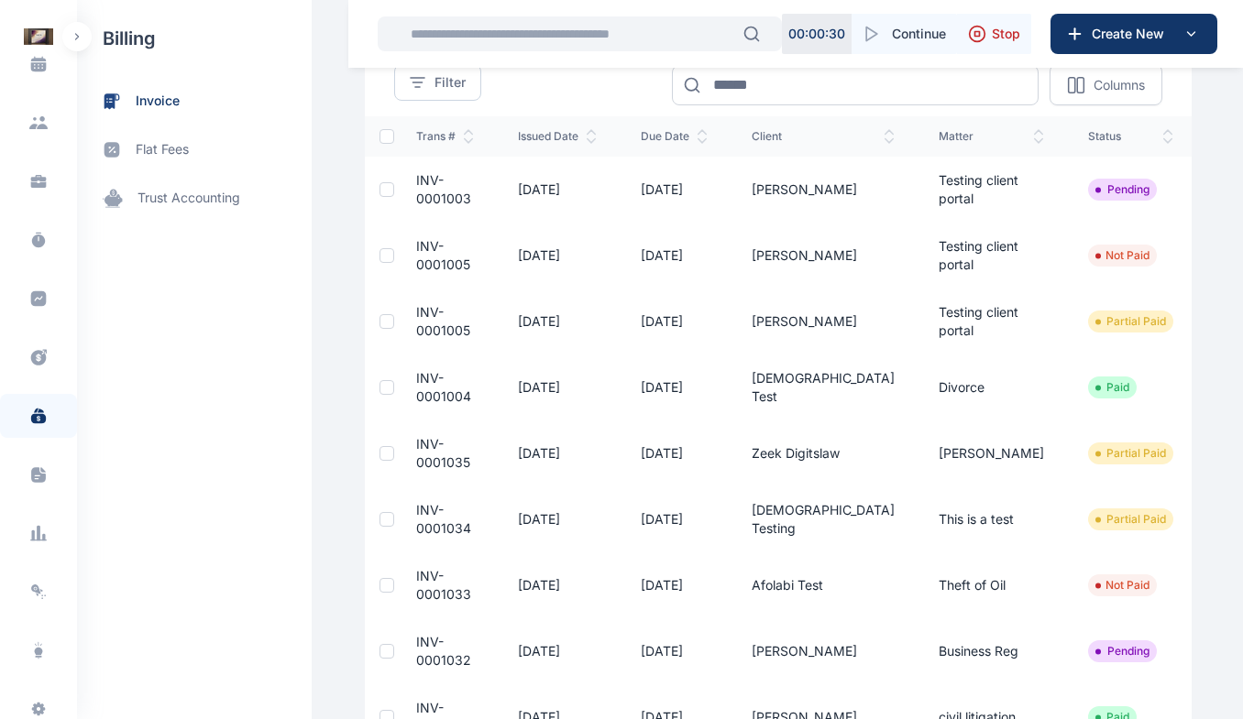
scroll to position [216, 0]
click at [38, 477] on icon at bounding box center [38, 474] width 15 height 16
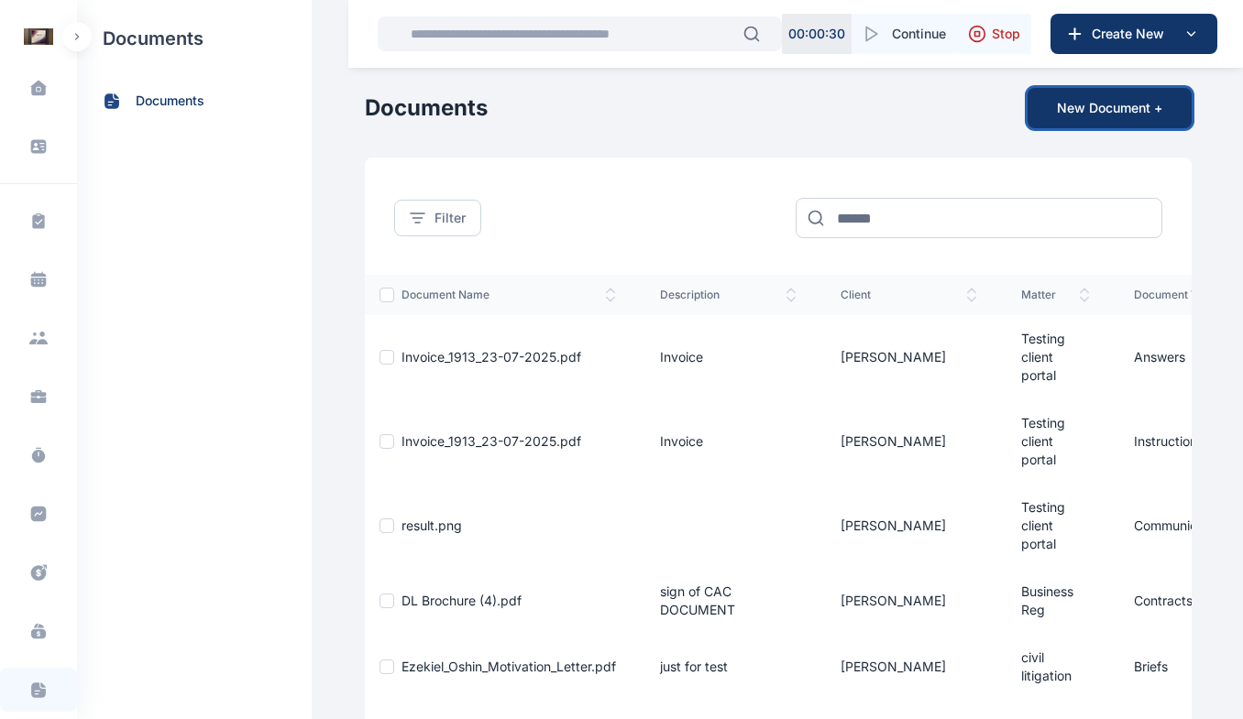
click at [1084, 104] on button "New Document +" at bounding box center [1109, 108] width 164 height 40
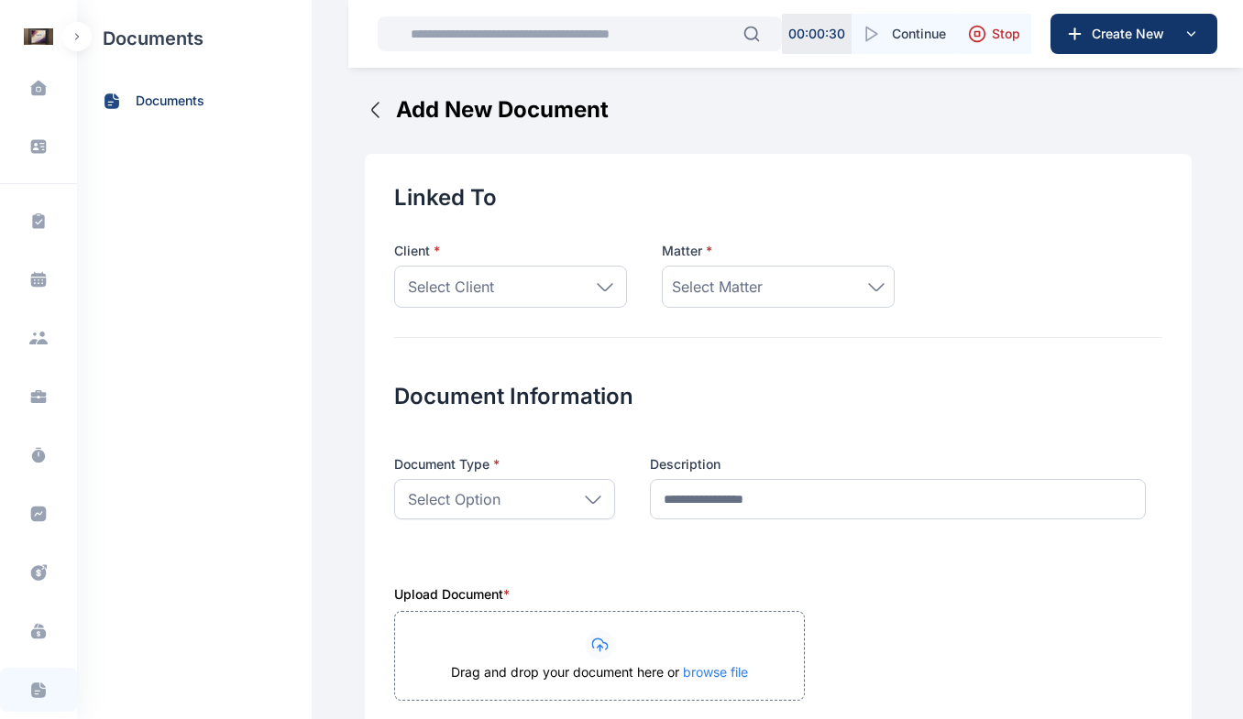
click at [597, 287] on icon at bounding box center [605, 287] width 16 height 8
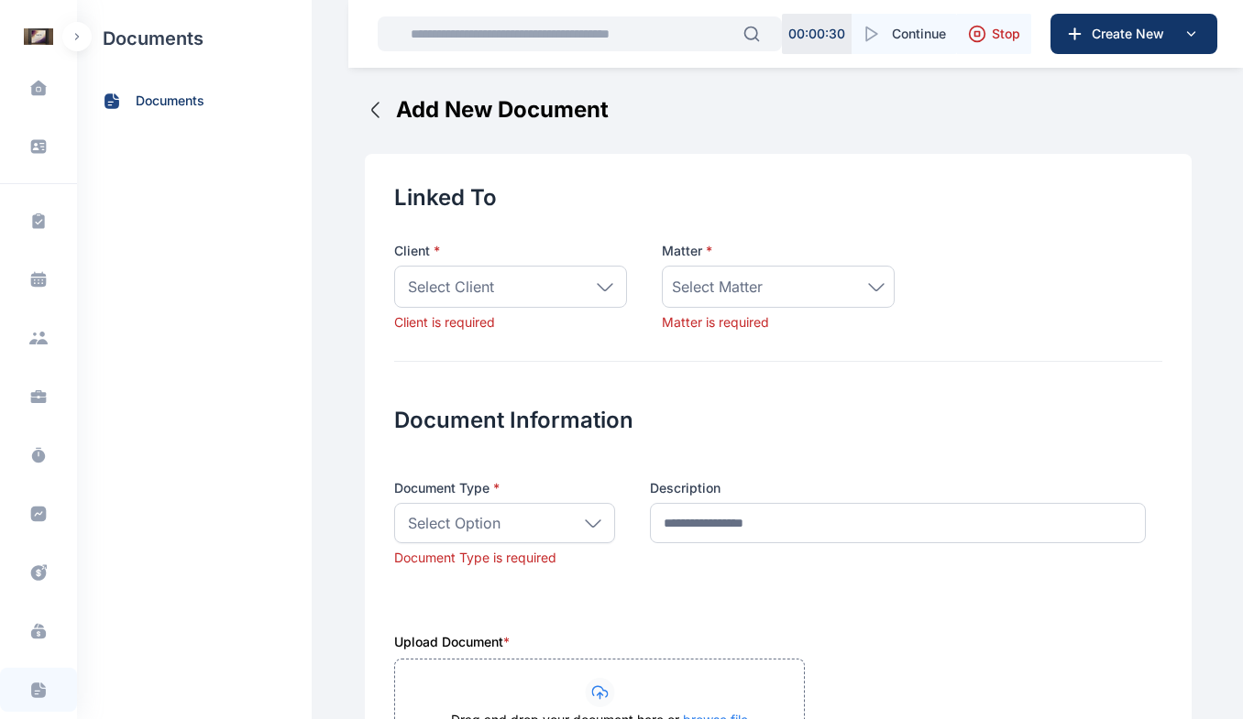
click at [731, 279] on span "Select Matter" at bounding box center [717, 287] width 91 height 22
click at [984, 279] on div "Client * Select Client Individual Ogundipe Folawe Grundy Solomon Oshin Mide Ogo…" at bounding box center [778, 287] width 768 height 90
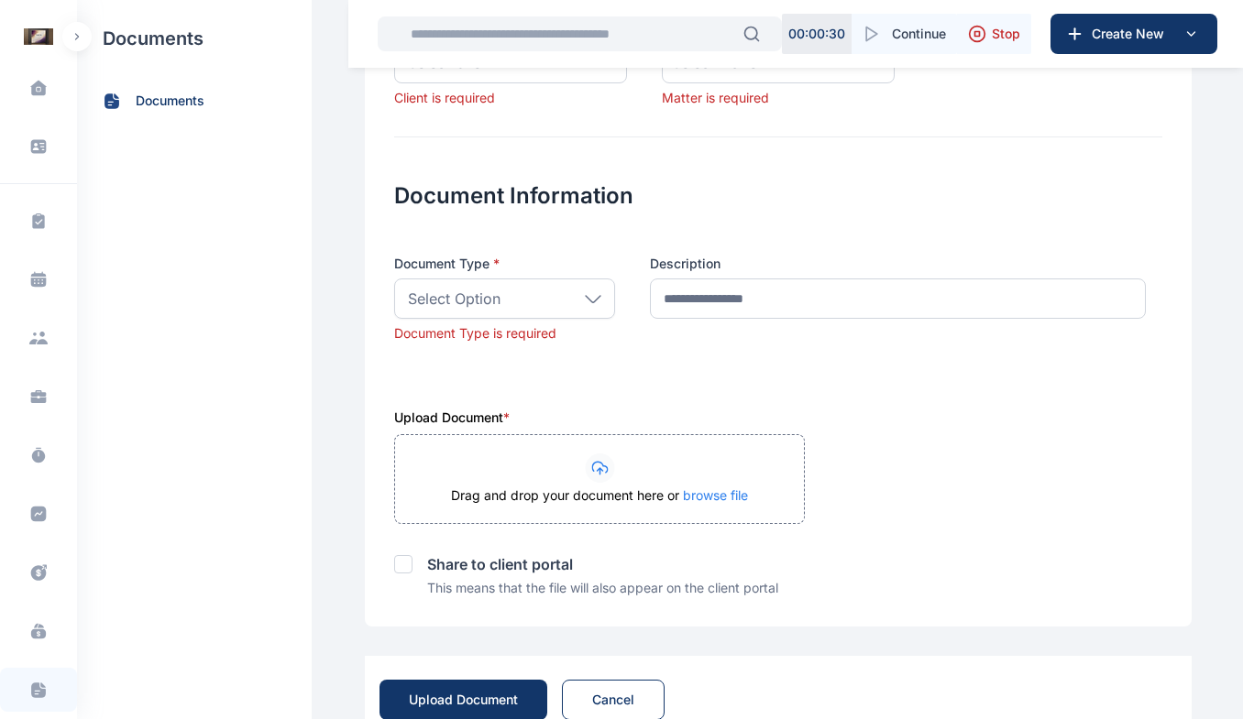
scroll to position [225, 0]
click at [577, 314] on div "Select Option" at bounding box center [504, 298] width 221 height 40
click at [746, 333] on div "Description" at bounding box center [906, 298] width 512 height 88
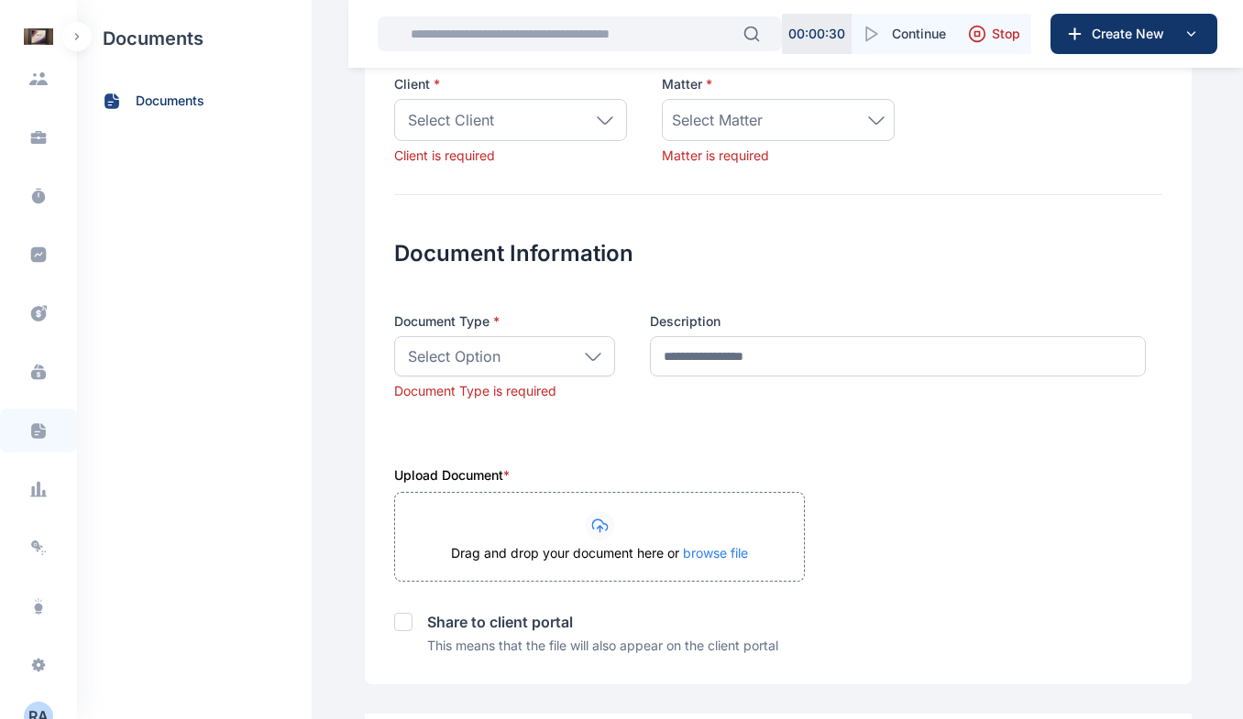
scroll to position [279, 0]
